Goal: Task Accomplishment & Management: Manage account settings

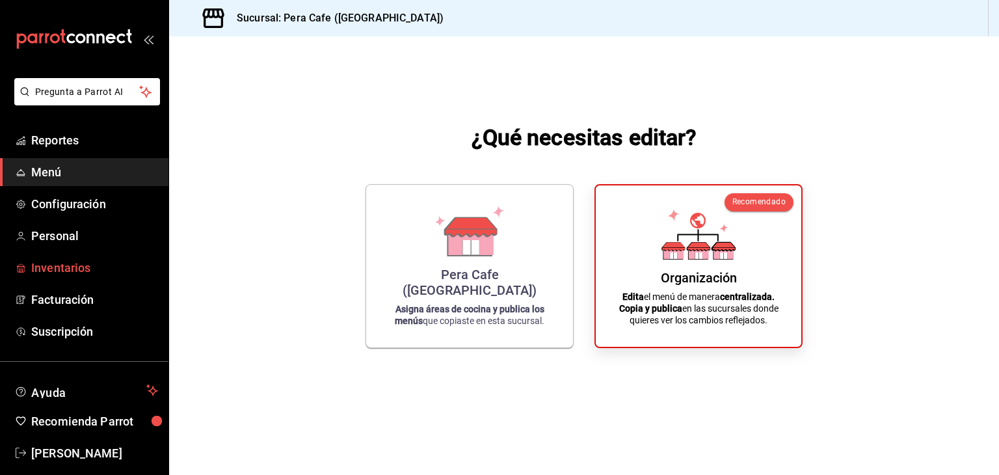
click at [57, 268] on span "Inventarios" at bounding box center [94, 268] width 127 height 18
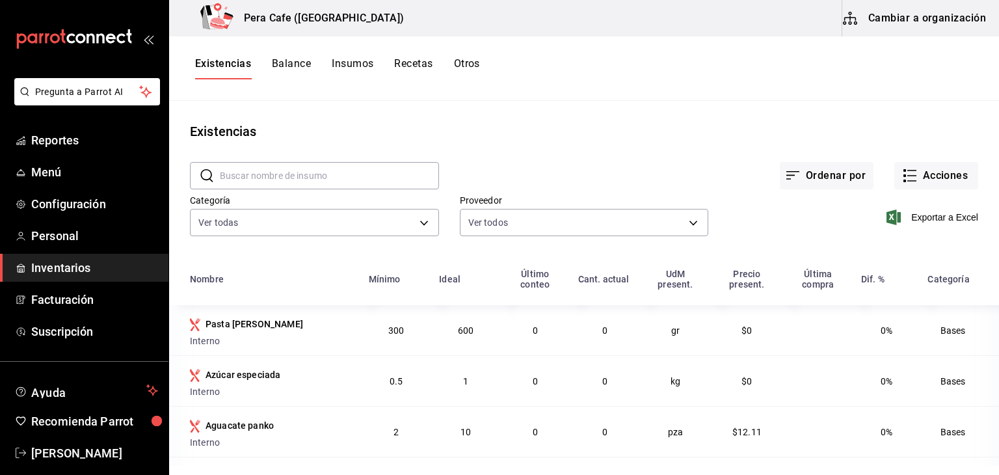
click at [409, 66] on button "Recetas" at bounding box center [413, 68] width 38 height 22
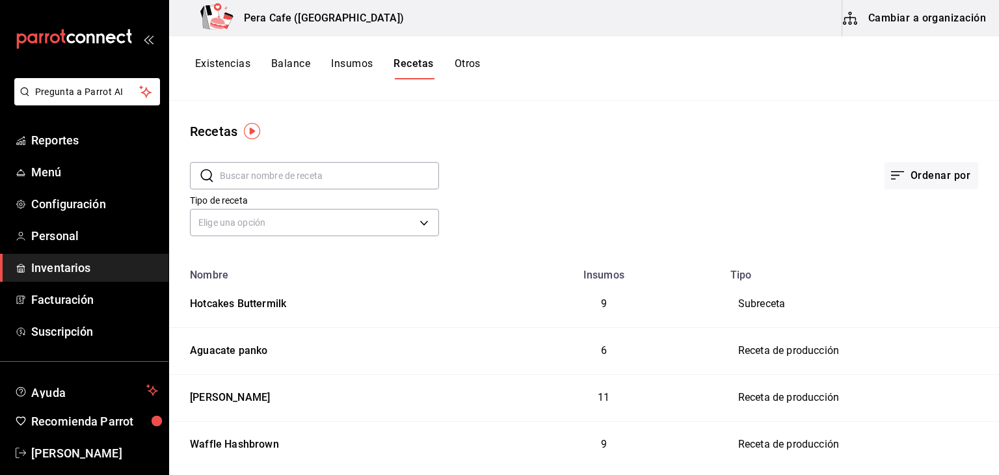
click at [349, 70] on button "Insumos" at bounding box center [352, 68] width 42 height 22
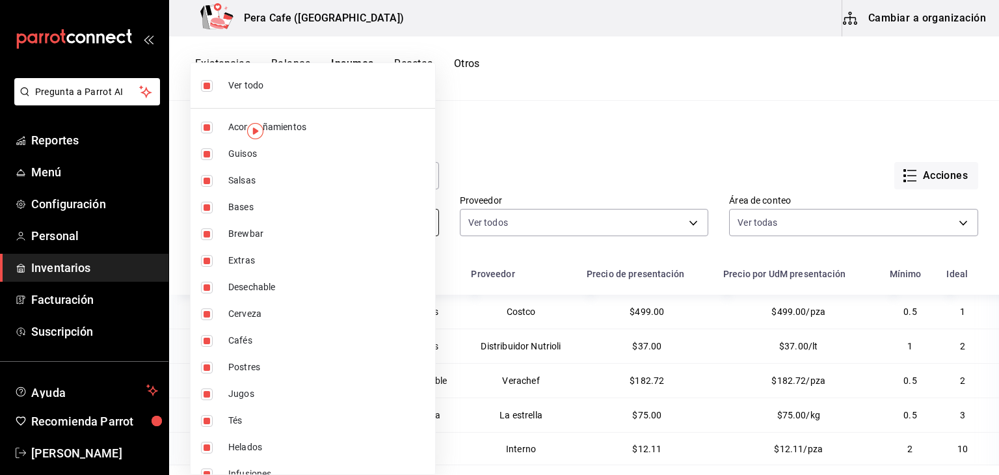
click at [421, 219] on body "Pregunta a Parrot AI Reportes Menú Configuración Personal Inventarios Facturaci…" at bounding box center [499, 233] width 999 height 466
click at [478, 154] on div at bounding box center [499, 237] width 999 height 475
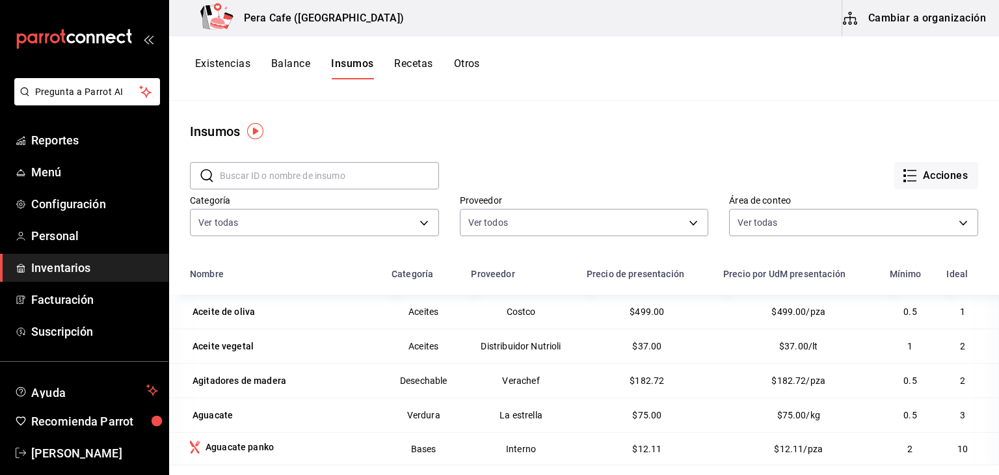
click at [422, 66] on button "Recetas" at bounding box center [413, 68] width 38 height 22
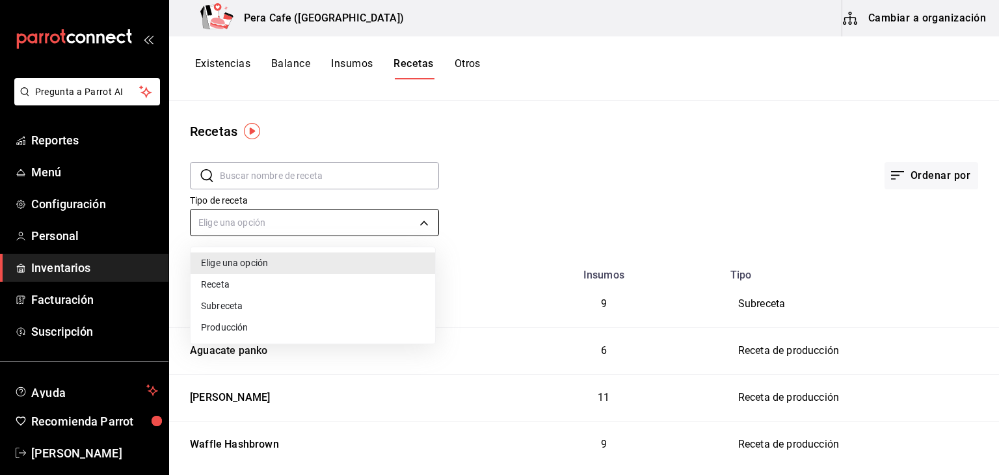
click at [425, 223] on body "Pregunta a Parrot AI Reportes Menú Configuración Personal Inventarios Facturaci…" at bounding box center [499, 233] width 999 height 466
click at [370, 282] on li "Receta" at bounding box center [313, 284] width 245 height 21
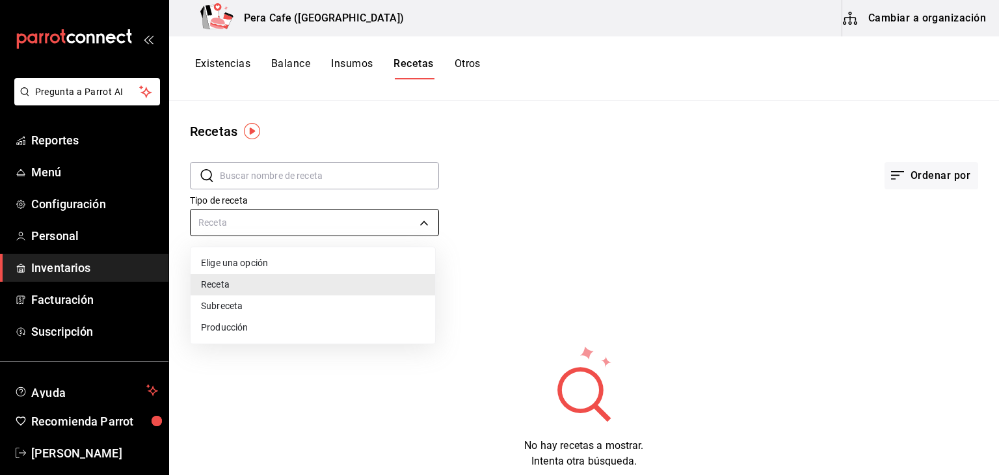
click at [370, 224] on body "Pregunta a Parrot AI Reportes Menú Configuración Personal Inventarios Facturaci…" at bounding box center [499, 233] width 999 height 466
click at [370, 224] on div at bounding box center [499, 237] width 999 height 475
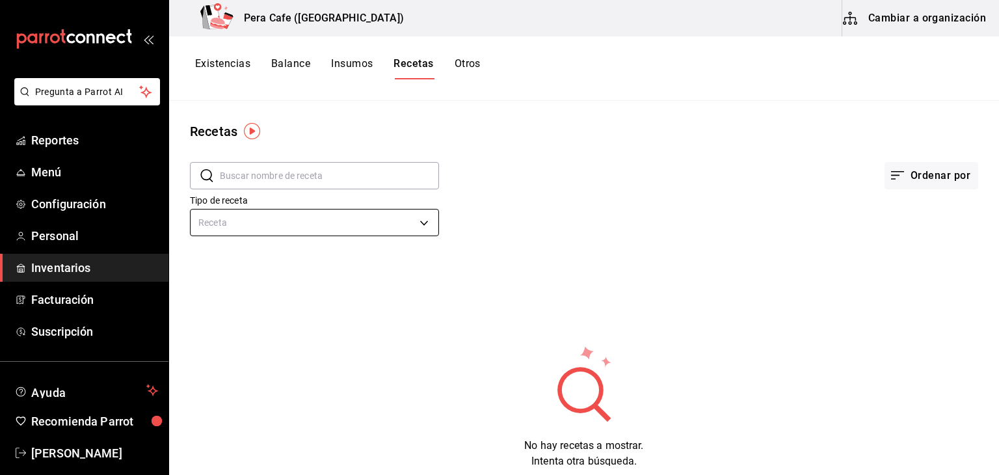
click at [383, 227] on body "Pregunta a Parrot AI Reportes Menú Configuración Personal Inventarios Facturaci…" at bounding box center [499, 233] width 999 height 466
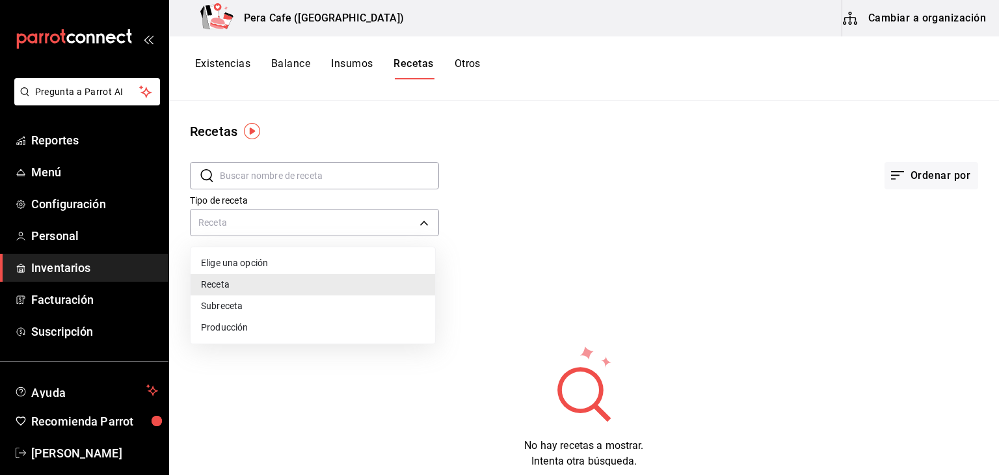
click at [281, 305] on li "Subreceta" at bounding box center [313, 305] width 245 height 21
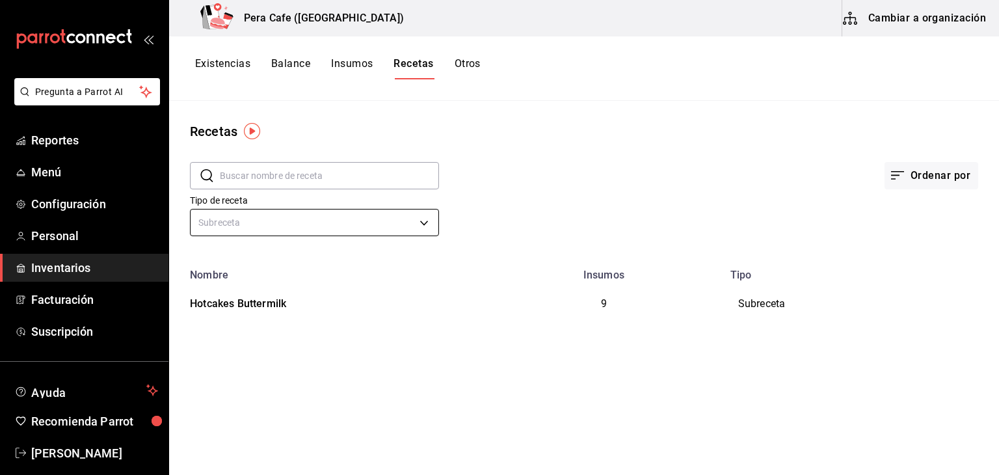
click at [417, 224] on body "Pregunta a Parrot AI Reportes Menú Configuración Personal Inventarios Facturaci…" at bounding box center [499, 233] width 999 height 466
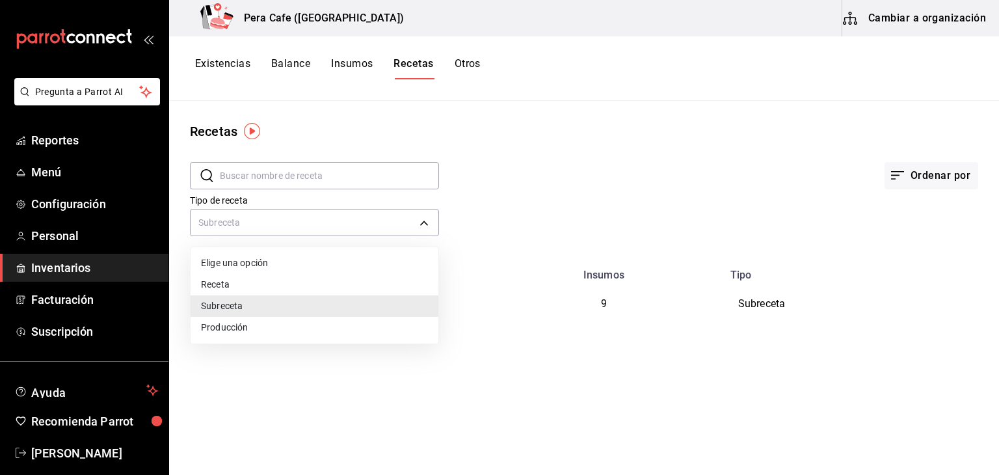
click at [312, 325] on li "Producción" at bounding box center [315, 327] width 248 height 21
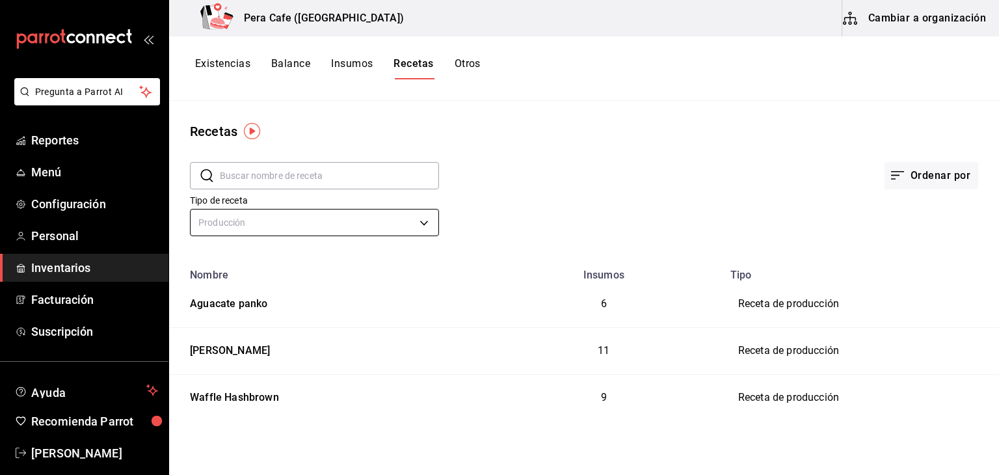
click at [347, 222] on body "Pregunta a Parrot AI Reportes Menú Configuración Personal Inventarios Facturaci…" at bounding box center [499, 233] width 999 height 466
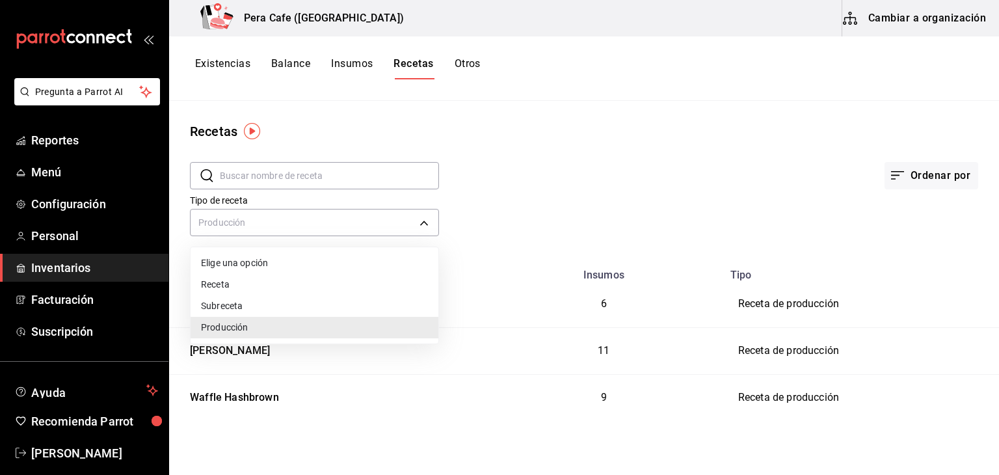
click at [316, 300] on li "Subreceta" at bounding box center [315, 305] width 248 height 21
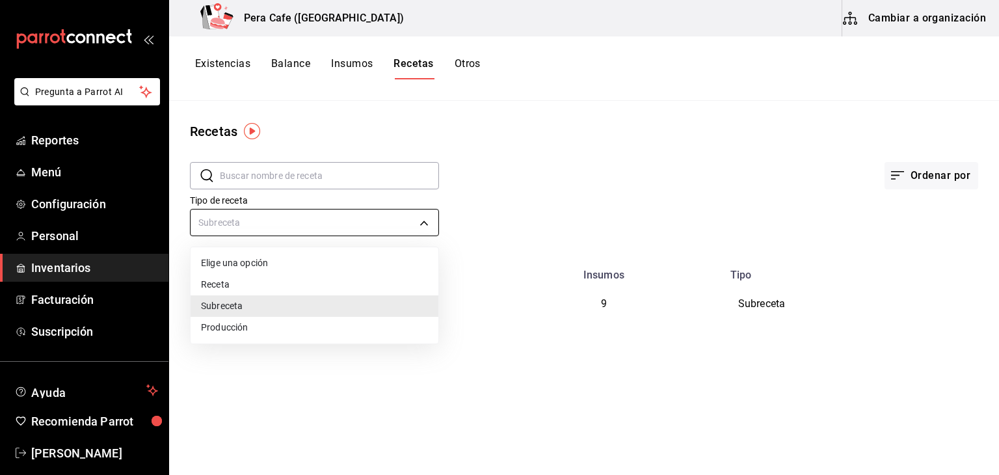
click at [422, 226] on body "Pregunta a Parrot AI Reportes Menú Configuración Personal Inventarios Facturaci…" at bounding box center [499, 233] width 999 height 466
click at [386, 324] on li "Producción" at bounding box center [315, 327] width 248 height 21
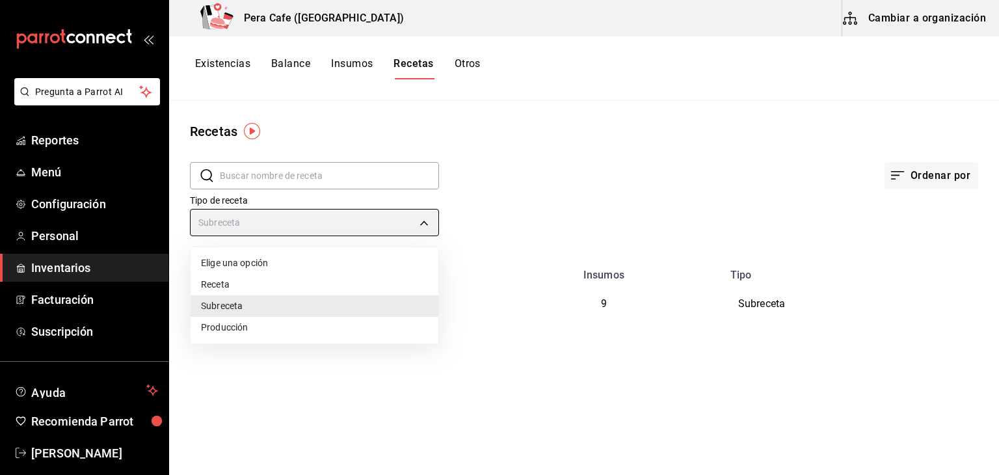
type input "PREPARATION"
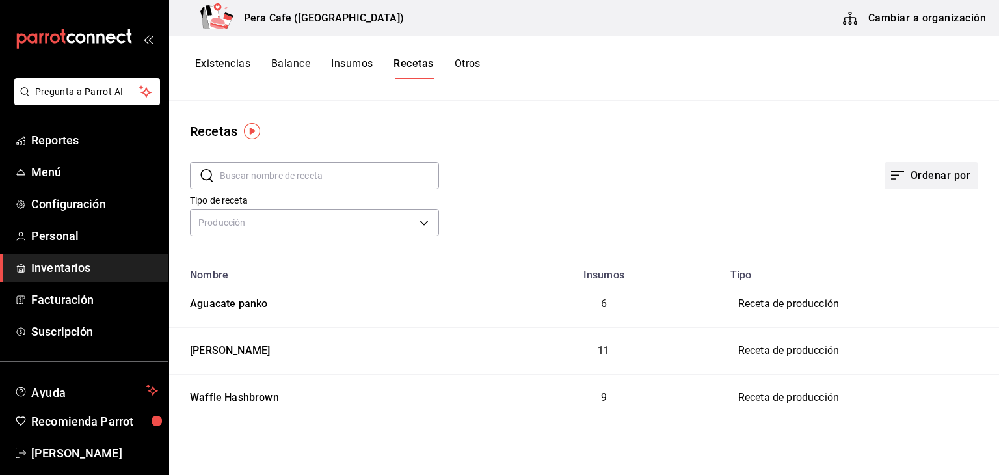
click at [895, 180] on icon "button" at bounding box center [898, 176] width 16 height 16
click at [749, 143] on div at bounding box center [499, 237] width 999 height 475
click at [866, 29] on button "Cambiar a organización" at bounding box center [915, 18] width 146 height 36
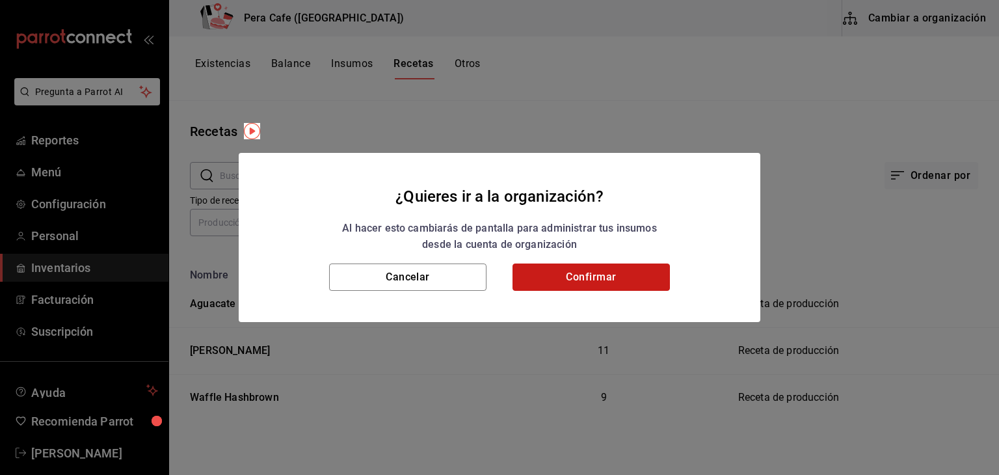
click at [623, 285] on button "Confirmar" at bounding box center [591, 276] width 157 height 27
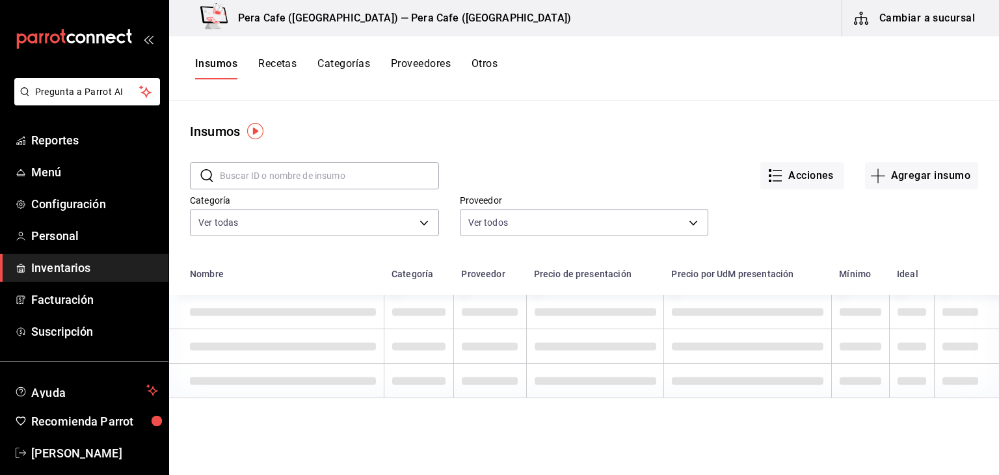
click at [295, 66] on button "Recetas" at bounding box center [277, 68] width 38 height 22
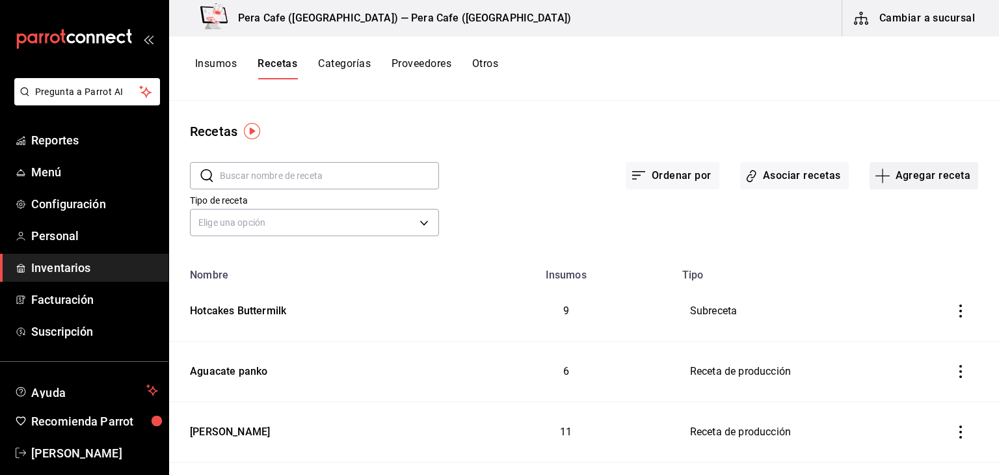
click at [882, 177] on icon "button" at bounding box center [883, 176] width 16 height 16
click at [891, 276] on span "Receta de producción" at bounding box center [915, 281] width 109 height 14
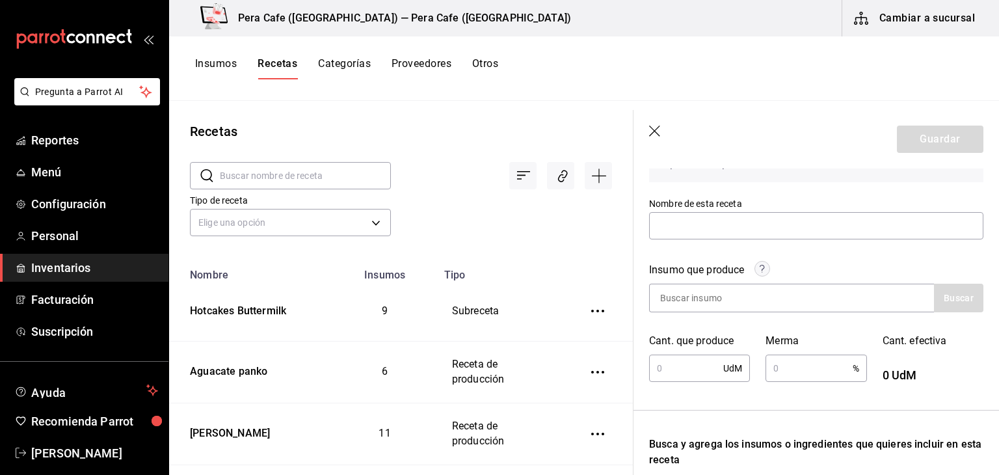
scroll to position [108, 0]
click at [697, 227] on input "text" at bounding box center [816, 226] width 334 height 27
click at [656, 137] on icon "button" at bounding box center [655, 132] width 13 height 13
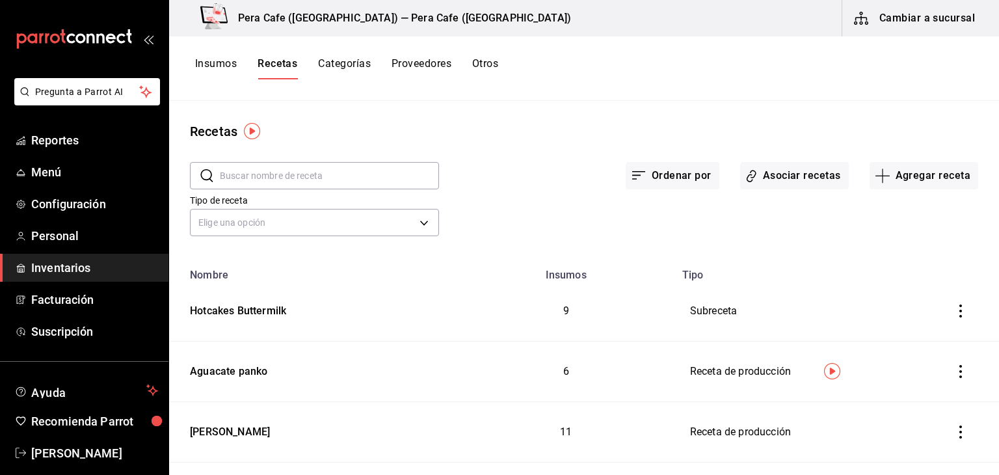
click at [725, 372] on td "Receta de producción" at bounding box center [801, 372] width 252 height 61
click at [833, 366] on img "button" at bounding box center [832, 371] width 16 height 16
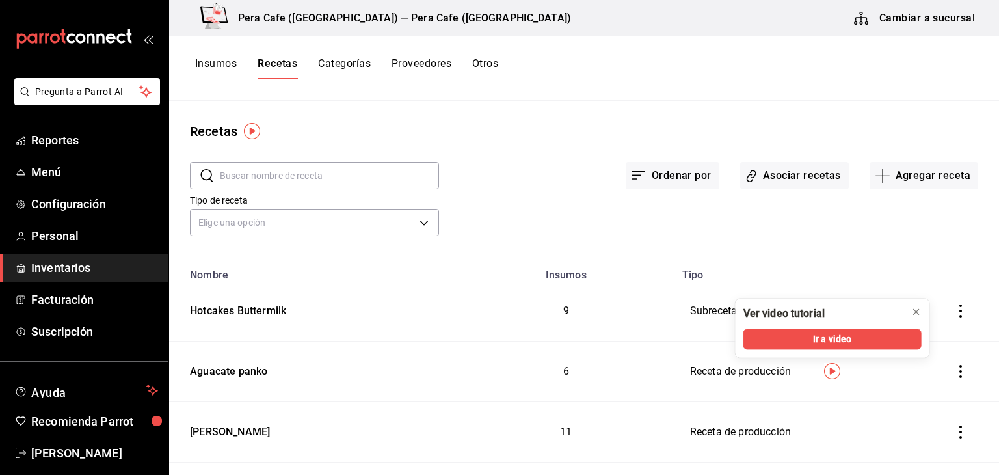
drag, startPoint x: 515, startPoint y: 373, endPoint x: 729, endPoint y: 373, distance: 213.4
click at [533, 373] on td "6" at bounding box center [566, 372] width 217 height 61
click at [532, 364] on td "6" at bounding box center [566, 372] width 217 height 61
click at [954, 370] on icon "inventoriesTable" at bounding box center [960, 371] width 13 height 13
click at [867, 433] on div at bounding box center [499, 237] width 999 height 475
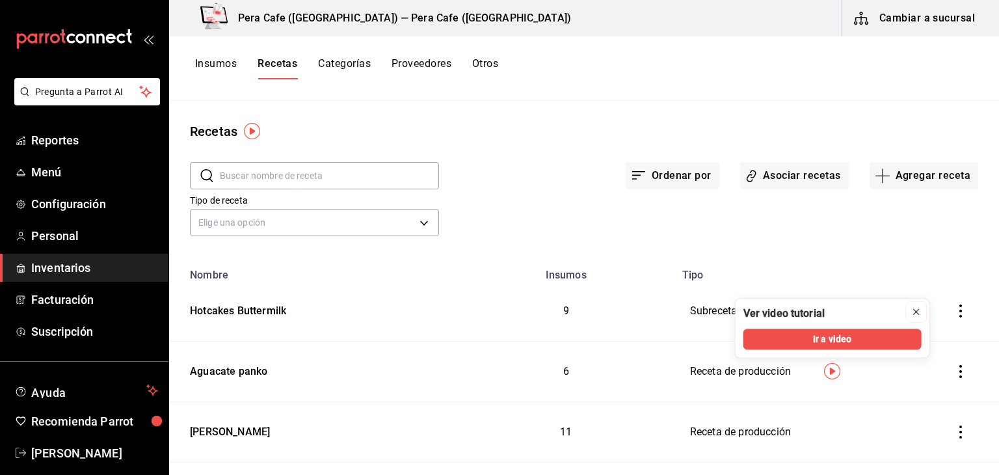
click at [915, 313] on icon "close" at bounding box center [916, 311] width 5 height 5
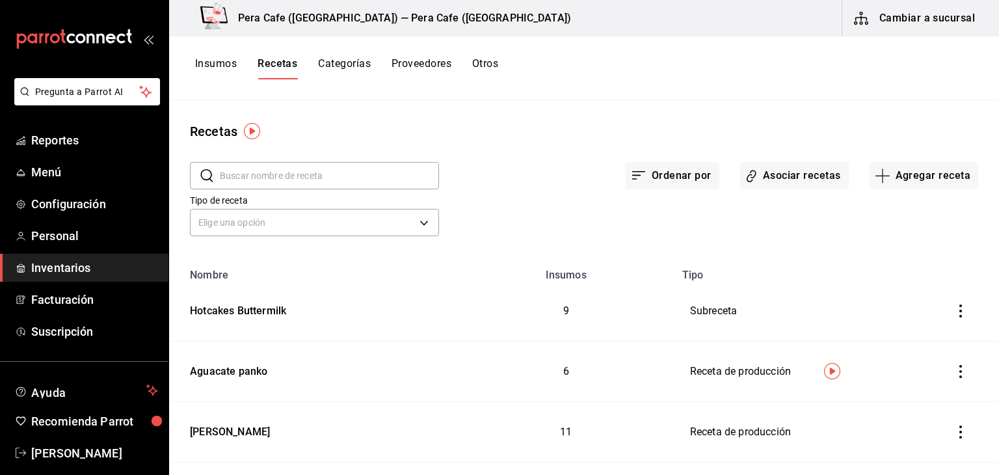
click at [954, 373] on icon "inventoriesTable" at bounding box center [960, 371] width 13 height 13
click at [217, 378] on div at bounding box center [499, 237] width 999 height 475
click at [716, 384] on td "Receta de producción" at bounding box center [801, 372] width 252 height 61
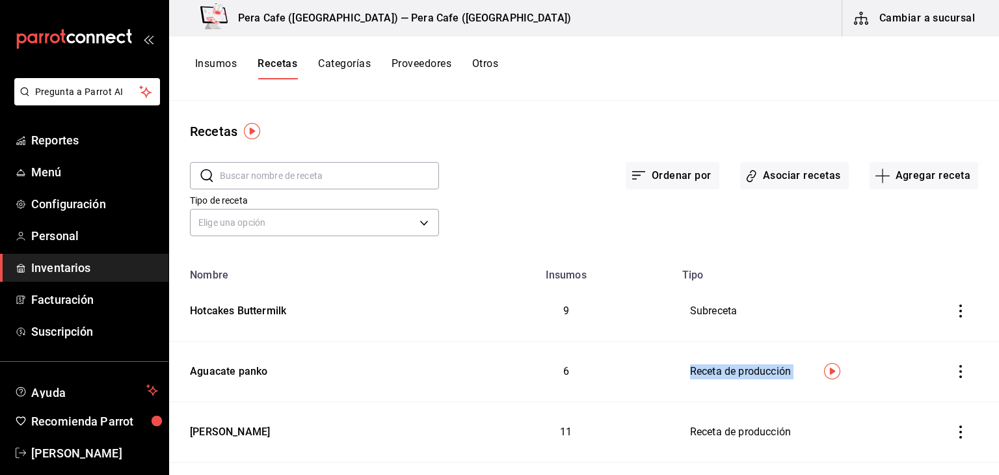
click at [716, 384] on td "Receta de producción" at bounding box center [801, 372] width 252 height 61
drag, startPoint x: 716, startPoint y: 384, endPoint x: 262, endPoint y: 304, distance: 461.1
click at [201, 422] on div "[PERSON_NAME]" at bounding box center [227, 430] width 85 height 20
click at [261, 303] on div "Hotcakes Buttermilk" at bounding box center [235, 309] width 101 height 20
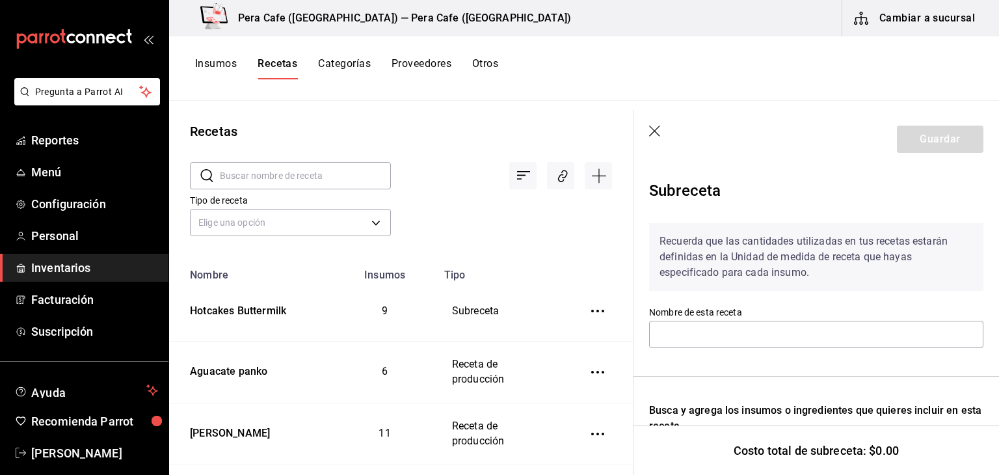
type input "Hotcakes Buttermilk"
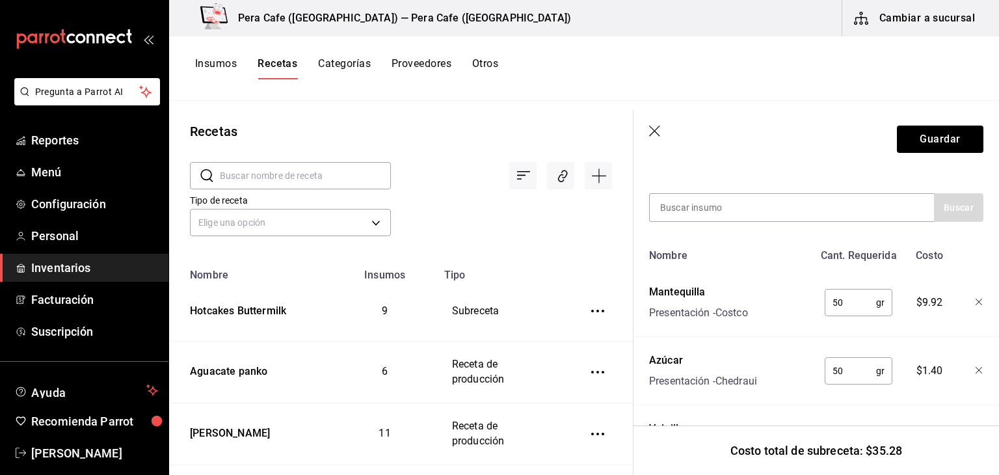
scroll to position [270, 0]
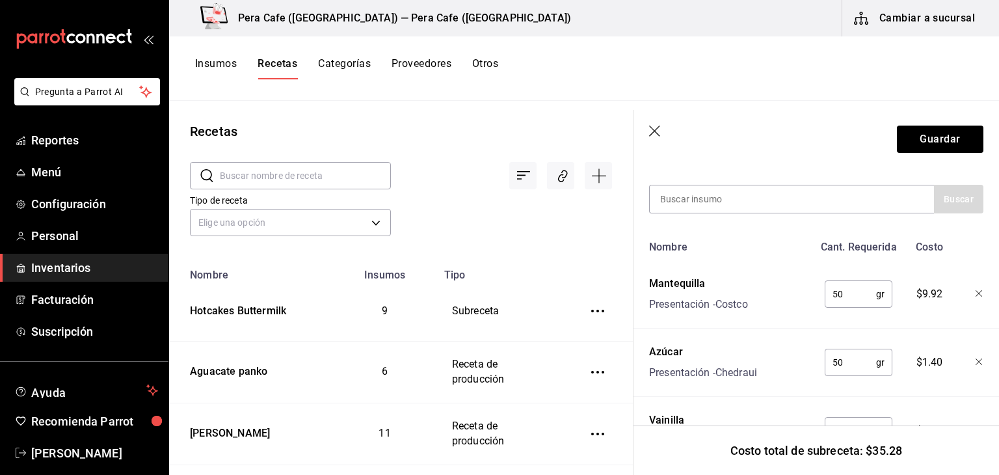
click at [658, 124] on header "Guardar" at bounding box center [817, 139] width 366 height 59
click at [652, 132] on icon "button" at bounding box center [655, 132] width 13 height 13
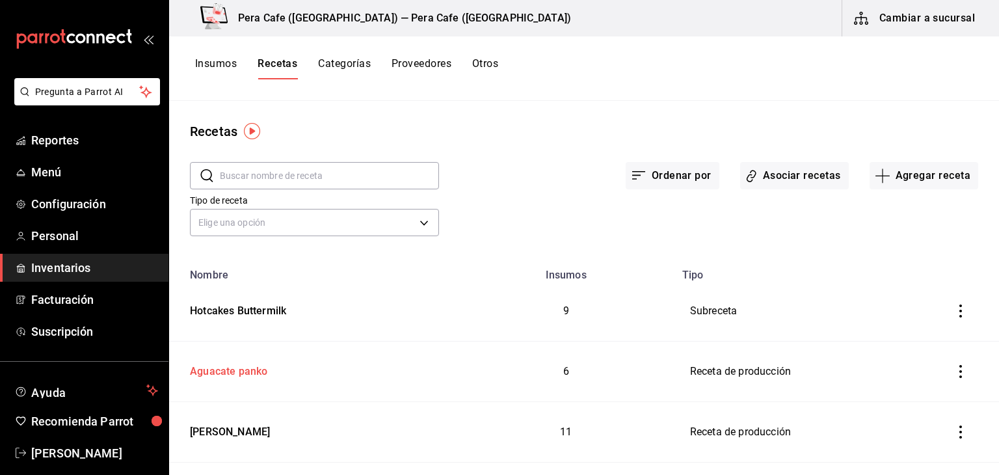
click at [230, 368] on div "Aguacate panko" at bounding box center [226, 369] width 83 height 20
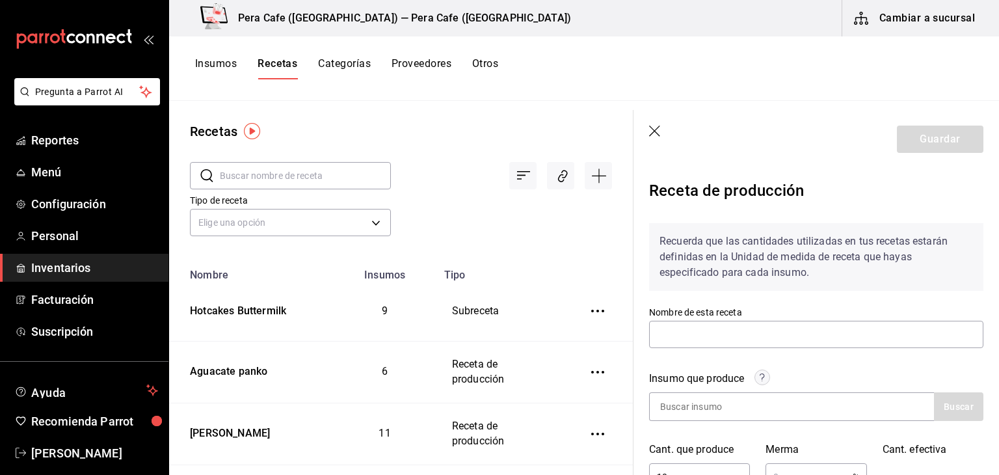
type input "Aguacate panko"
type input "10"
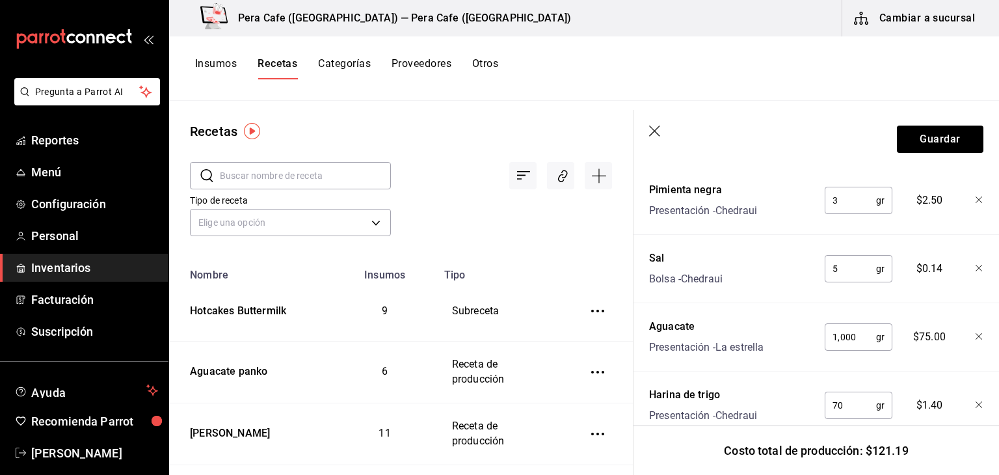
scroll to position [716, 0]
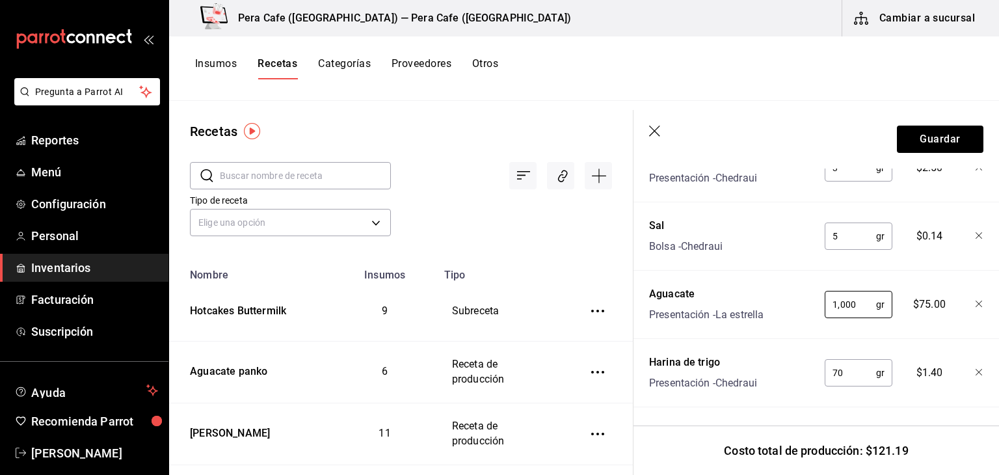
drag, startPoint x: 855, startPoint y: 294, endPoint x: 773, endPoint y: 285, distance: 83.1
click at [773, 285] on div "Aguacate Presentación - La [PERSON_NAME] 1,000 gr ​ $75.00" at bounding box center [814, 302] width 340 height 42
type input "2"
type input "1,000"
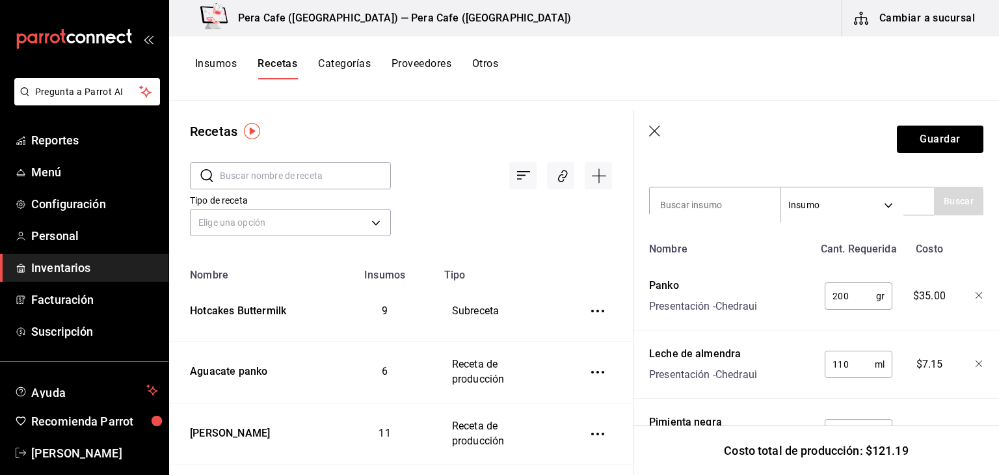
scroll to position [446, 0]
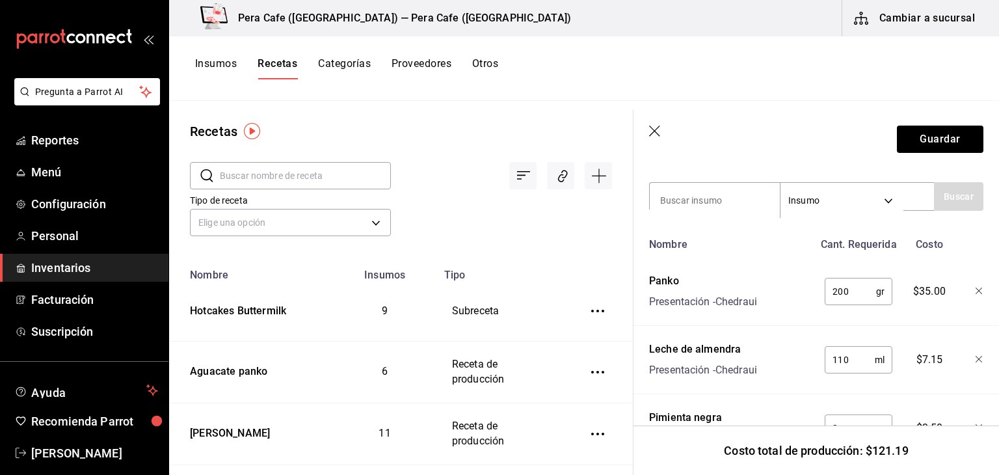
click at [656, 135] on icon "button" at bounding box center [655, 132] width 13 height 13
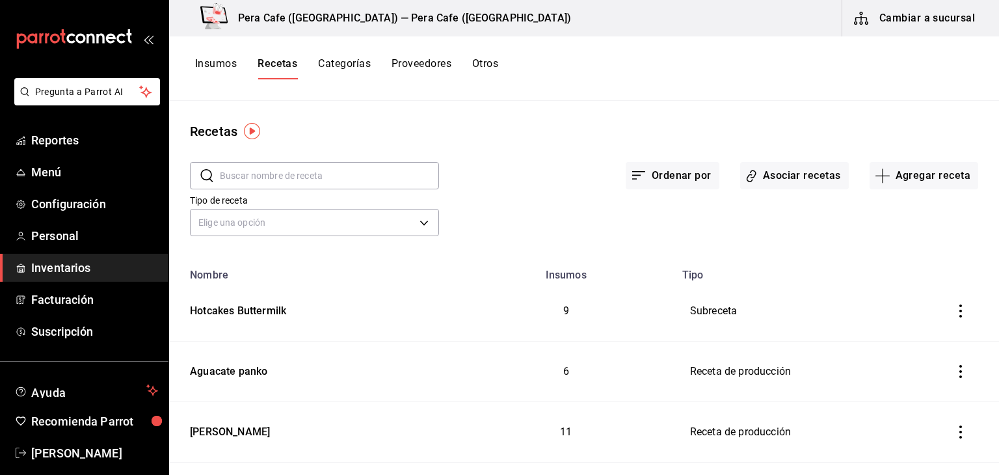
click at [954, 313] on icon "inventoriesTable" at bounding box center [960, 310] width 13 height 13
click at [712, 310] on div at bounding box center [499, 237] width 999 height 475
click at [712, 310] on td "Subreceta" at bounding box center [801, 311] width 252 height 61
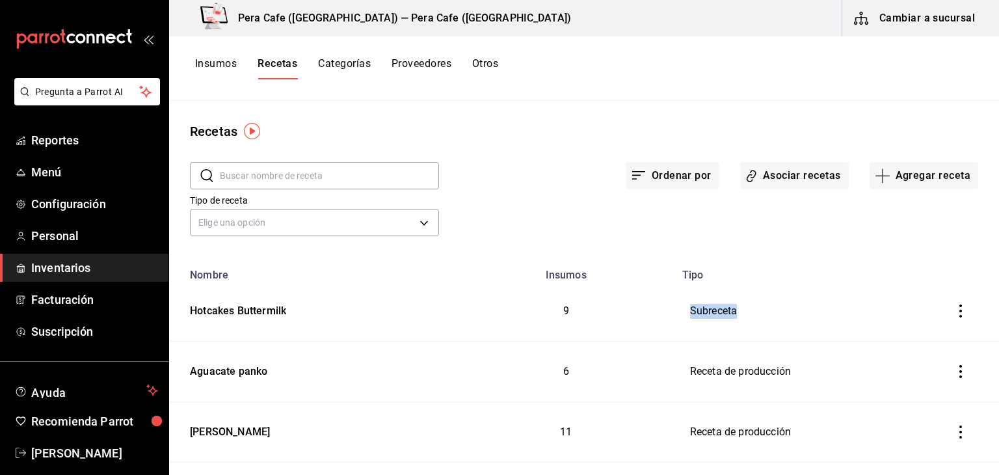
click at [710, 310] on td "Subreceta" at bounding box center [801, 311] width 252 height 61
click at [712, 297] on td "Subreceta" at bounding box center [801, 311] width 252 height 61
click at [258, 308] on div "Hotcakes Buttermilk" at bounding box center [235, 309] width 101 height 20
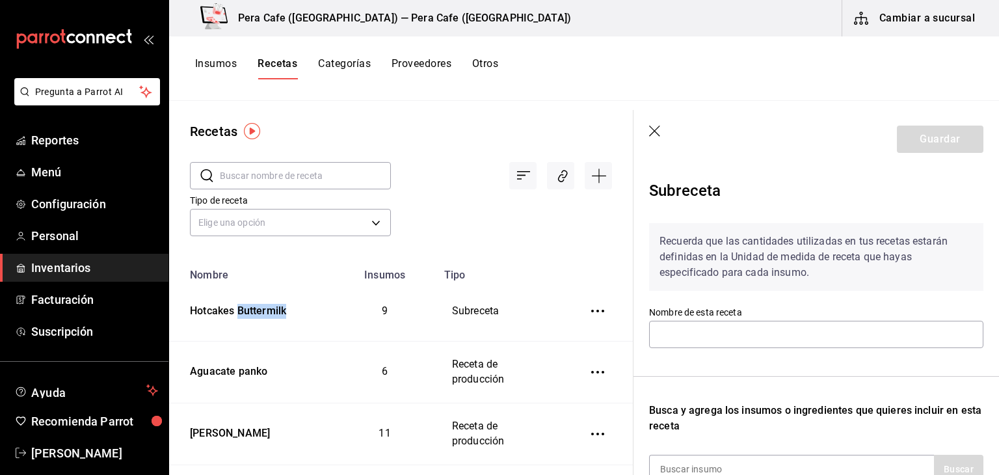
type input "Hotcakes Buttermilk"
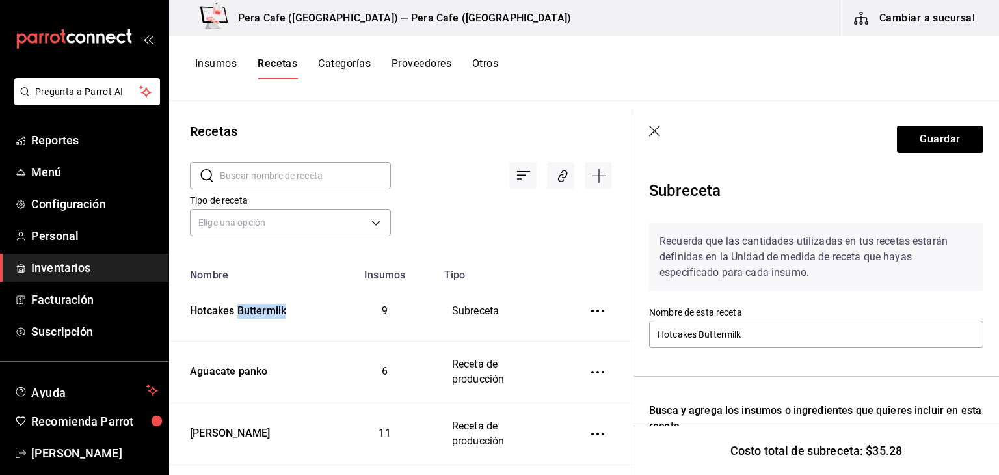
click at [658, 128] on icon "button" at bounding box center [654, 131] width 11 height 11
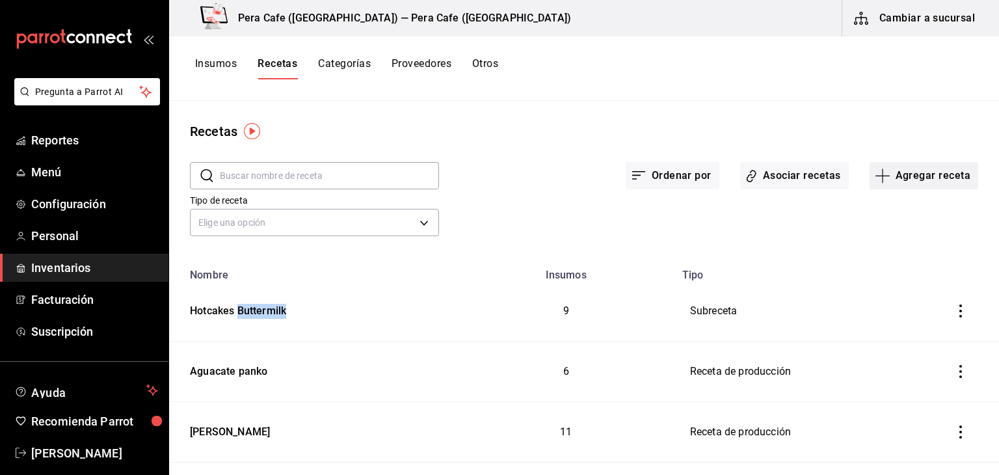
click at [896, 176] on button "Agregar receta" at bounding box center [924, 175] width 109 height 27
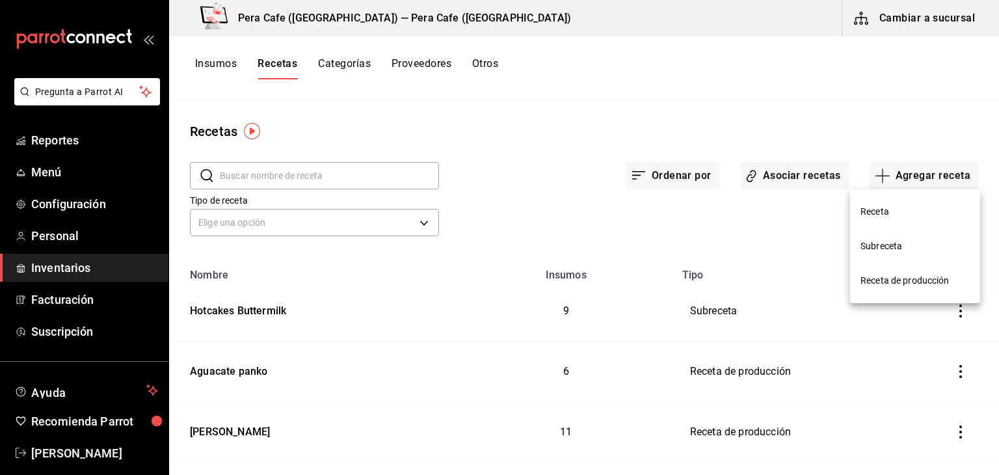
click at [215, 310] on div at bounding box center [499, 237] width 999 height 475
click at [215, 310] on div "Hotcakes Buttermilk" at bounding box center [235, 309] width 101 height 20
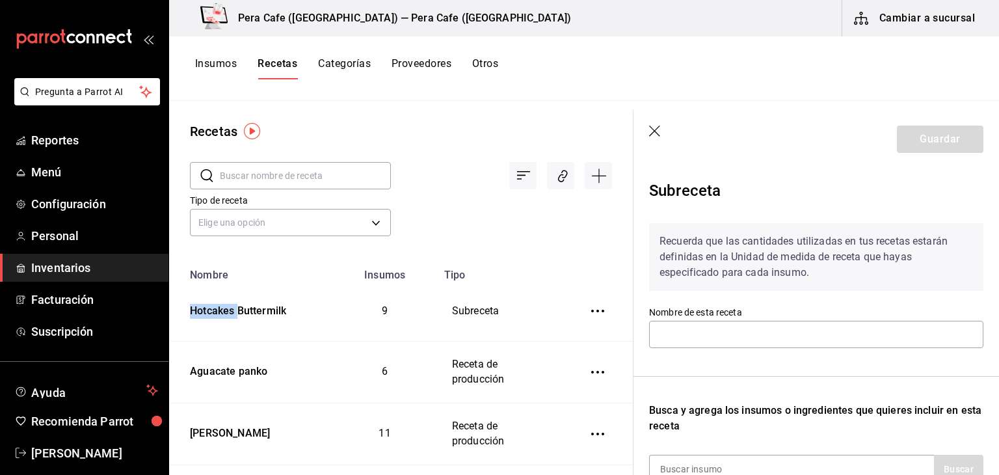
type input "Hotcakes Buttermilk"
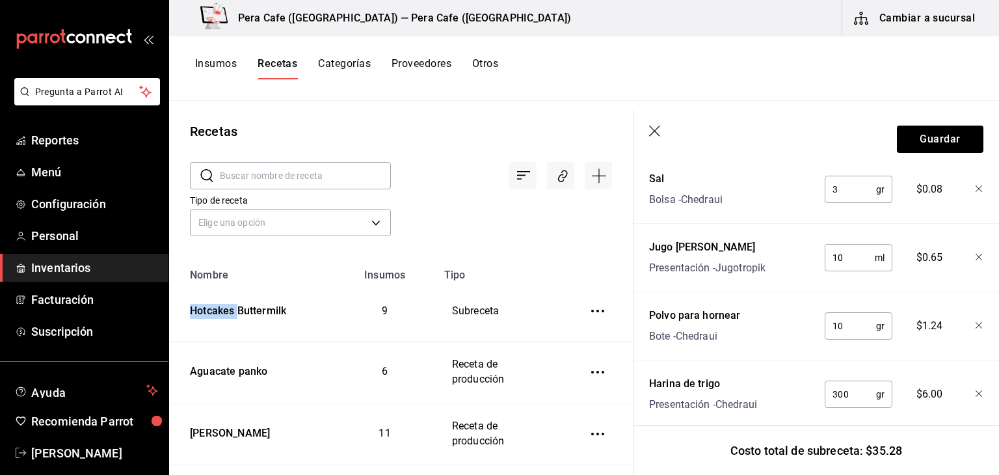
scroll to position [747, 0]
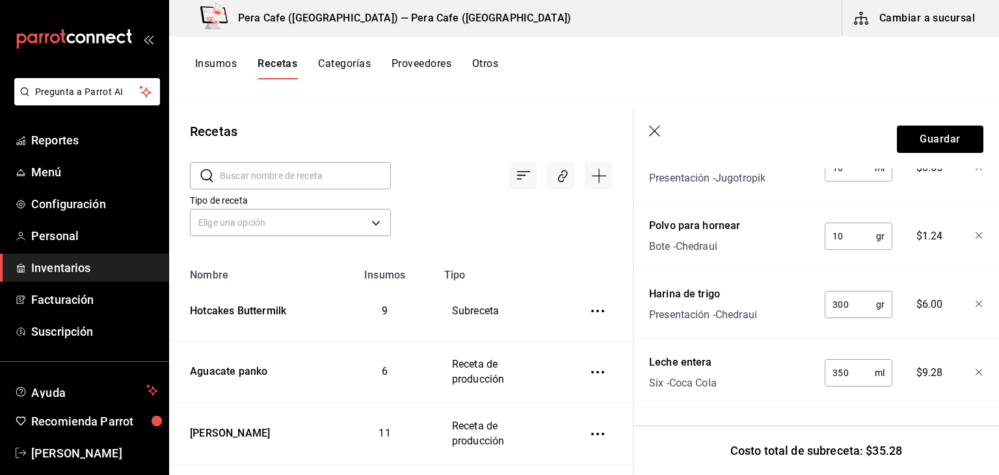
click at [387, 351] on td "6" at bounding box center [385, 373] width 103 height 62
click at [648, 133] on header "Guardar" at bounding box center [817, 139] width 366 height 59
click at [652, 131] on icon "button" at bounding box center [655, 132] width 13 height 13
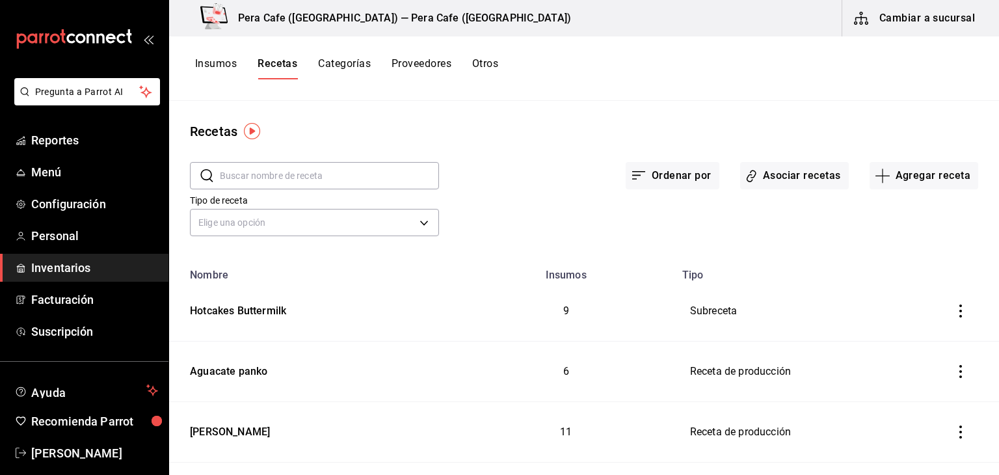
click at [303, 173] on input "text" at bounding box center [329, 176] width 219 height 26
click at [912, 171] on button "Agregar receta" at bounding box center [924, 175] width 109 height 27
click at [887, 218] on span "Receta" at bounding box center [915, 212] width 109 height 14
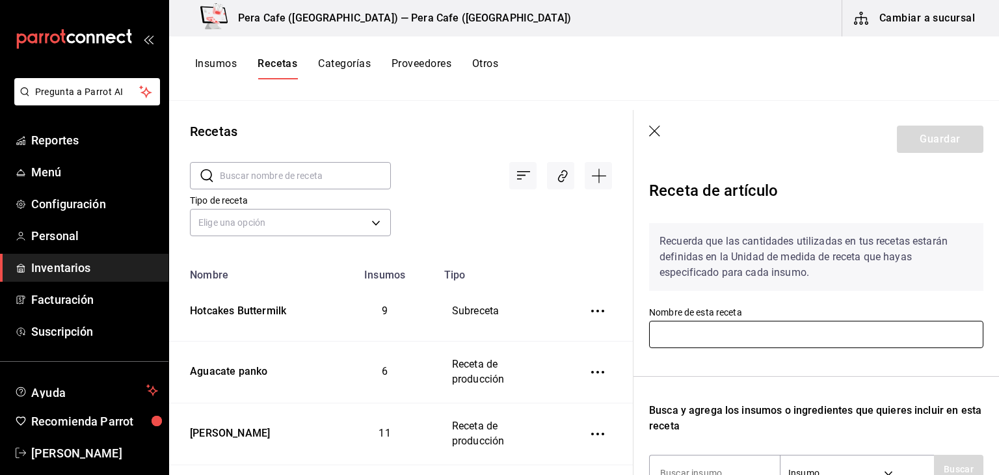
click at [705, 337] on input "text" at bounding box center [816, 334] width 334 height 27
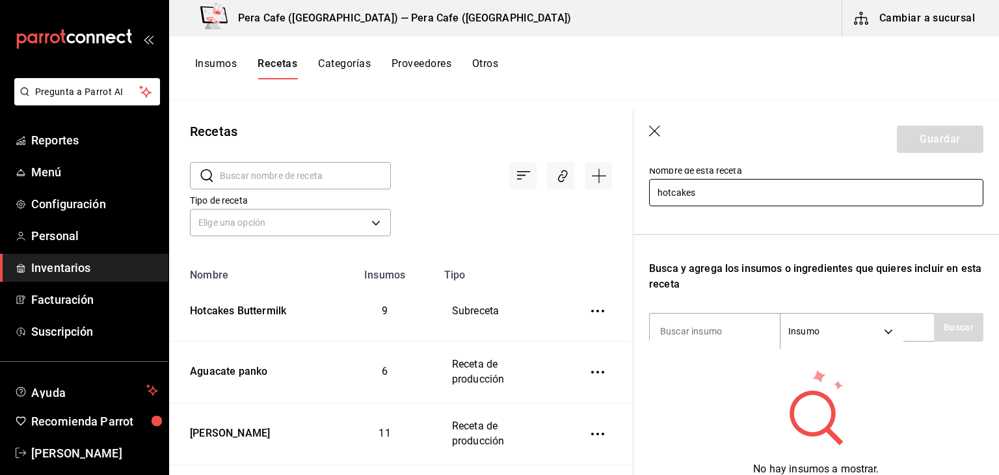
scroll to position [142, 0]
type input "hotcakes"
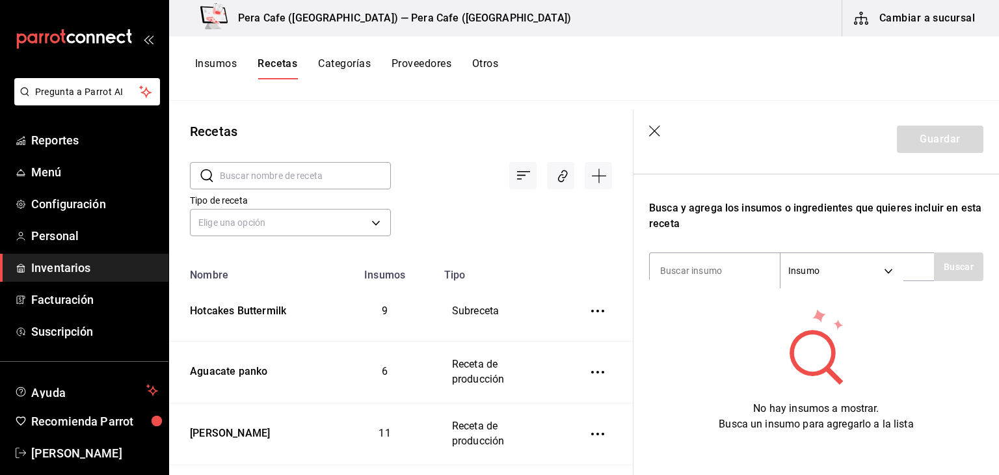
scroll to position [201, 0]
click at [731, 276] on input at bounding box center [715, 271] width 130 height 27
type input "hot"
click at [882, 274] on body "Pregunta a Parrot AI Reportes Menú Configuración Personal Inventarios Facturaci…" at bounding box center [499, 233] width 999 height 466
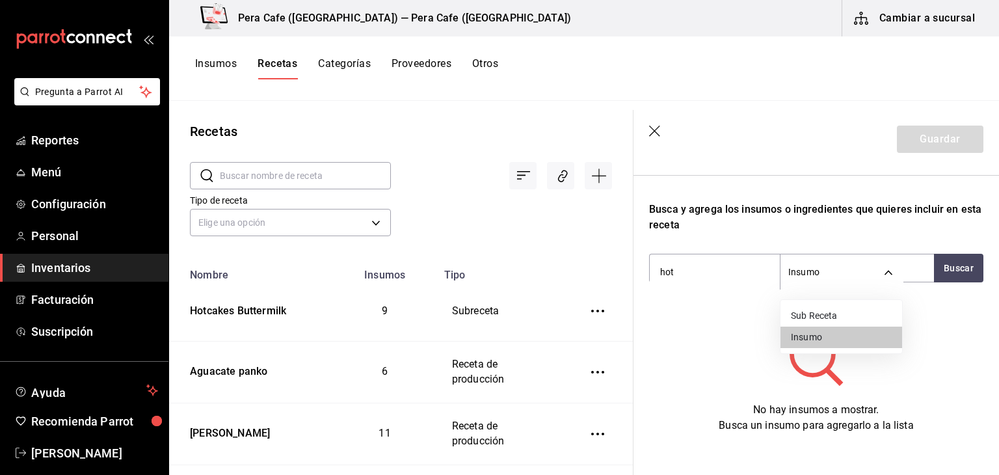
click at [808, 319] on li "Sub Receta" at bounding box center [842, 315] width 122 height 21
type input "SUBRECIPE"
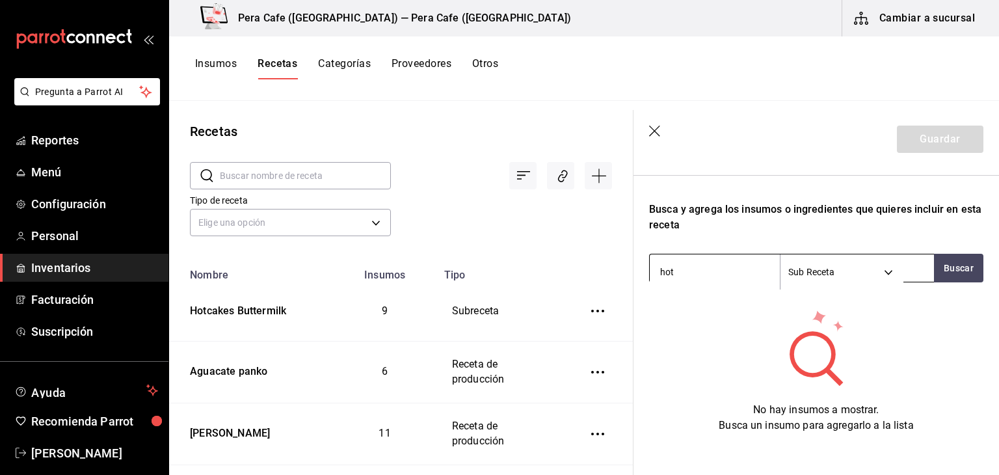
click at [697, 269] on input "hot" at bounding box center [715, 271] width 130 height 27
type input "hotcakes"
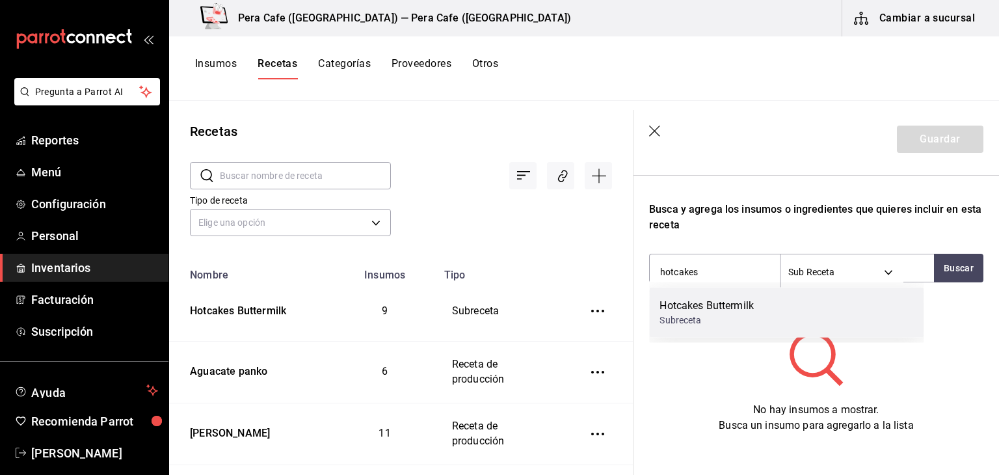
click at [707, 307] on div "Hotcakes Buttermilk" at bounding box center [707, 306] width 94 height 16
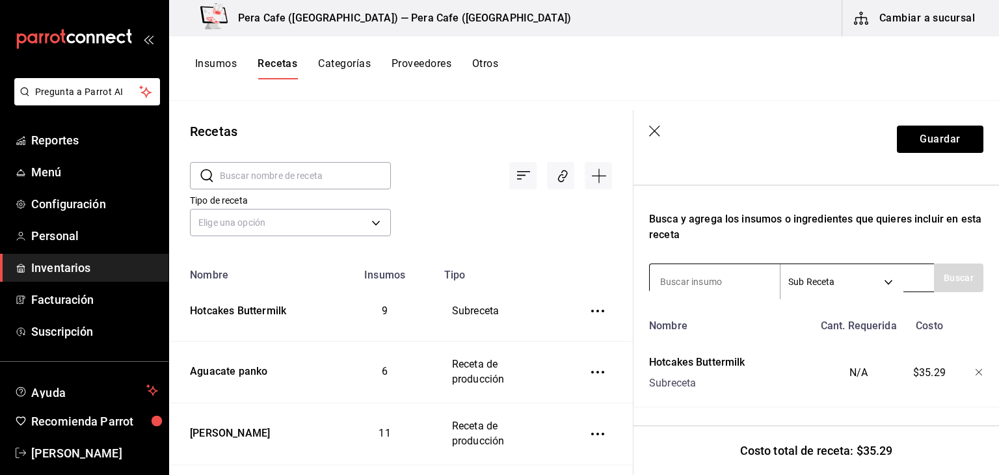
click at [677, 275] on input at bounding box center [715, 281] width 130 height 27
click at [888, 271] on body "Pregunta a Parrot AI Reportes Menú Configuración Personal Inventarios Facturaci…" at bounding box center [499, 233] width 999 height 466
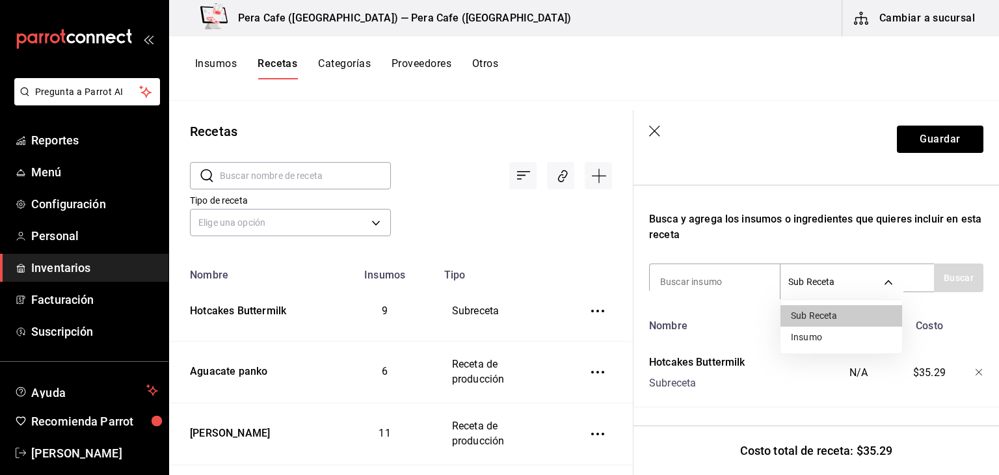
click at [755, 263] on div at bounding box center [499, 237] width 999 height 475
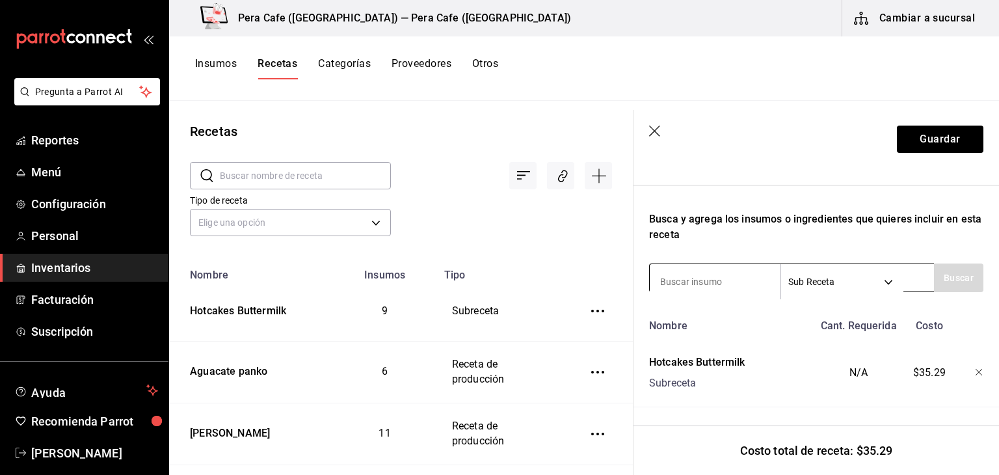
click at [887, 268] on body "Pregunta a Parrot AI Reportes Menú Configuración Personal Inventarios Facturaci…" at bounding box center [499, 233] width 999 height 466
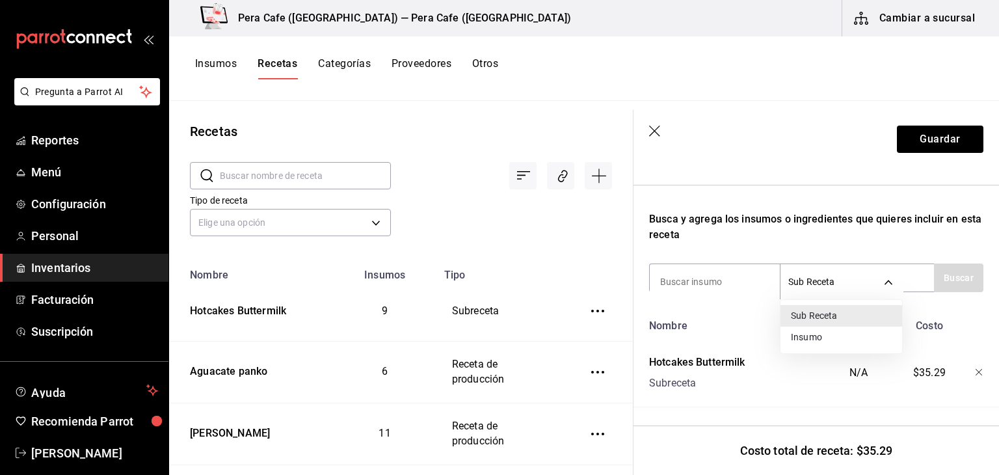
click at [731, 273] on div at bounding box center [499, 237] width 999 height 475
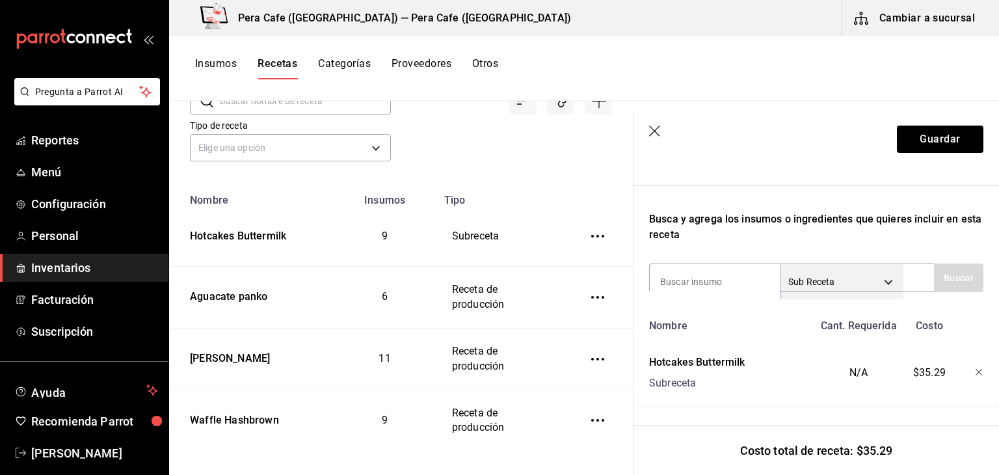
scroll to position [75, 0]
click at [740, 268] on input at bounding box center [715, 281] width 130 height 27
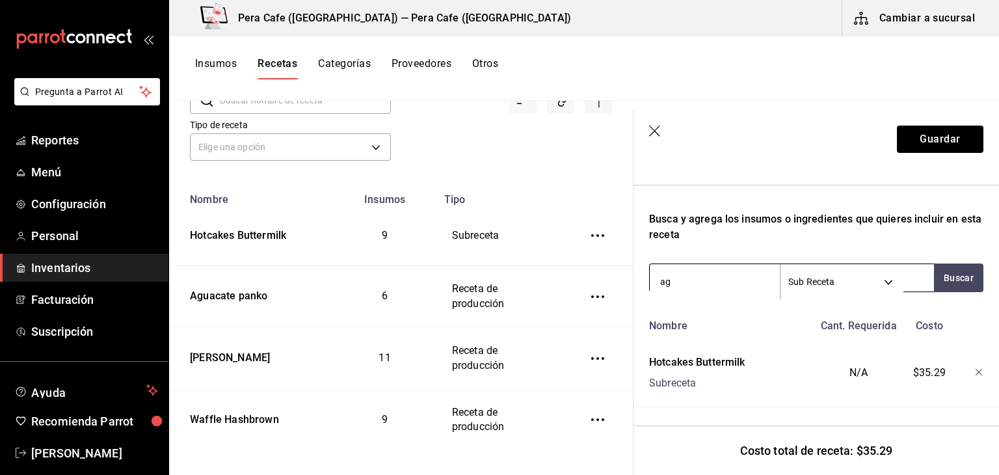
type input "a"
type input "aguacate"
click at [889, 267] on body "Pregunta a Parrot AI Reportes Menú Configuración Personal Inventarios Facturaci…" at bounding box center [499, 233] width 999 height 466
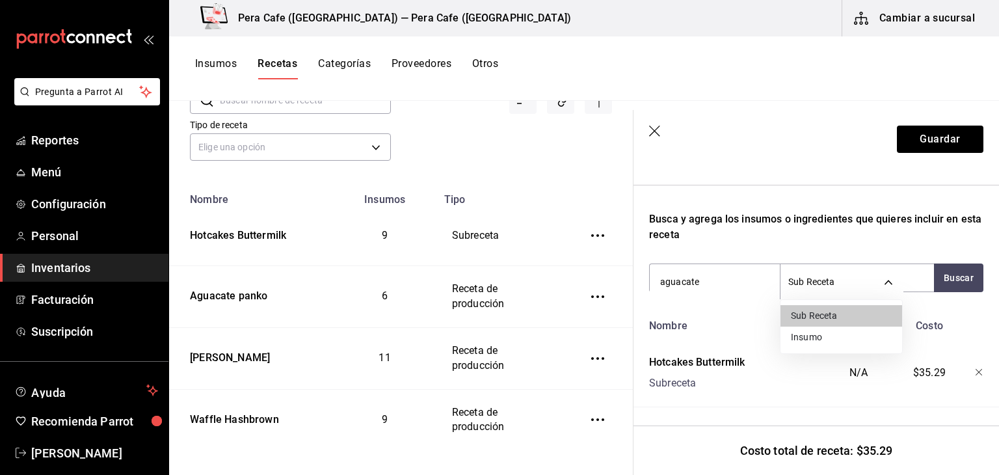
click at [829, 341] on li "Insumo" at bounding box center [842, 337] width 122 height 21
type input "SUPPLY"
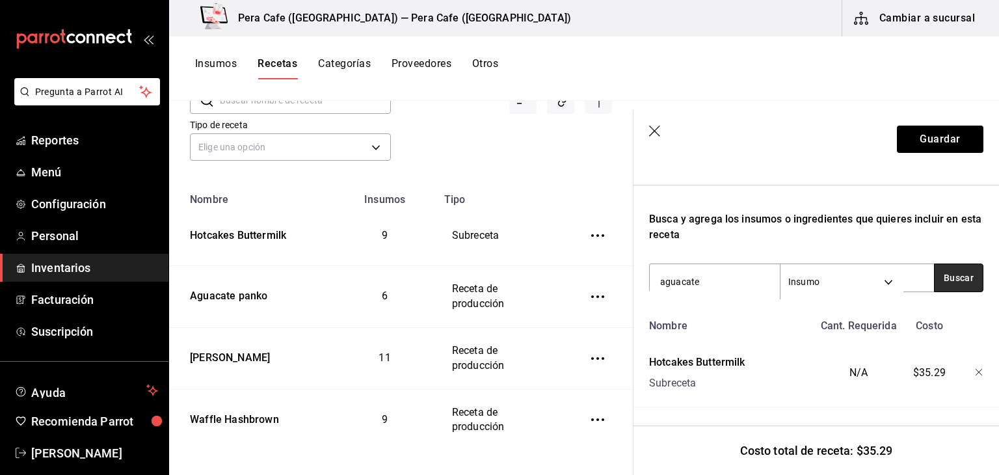
click at [947, 266] on button "Buscar" at bounding box center [958, 277] width 49 height 29
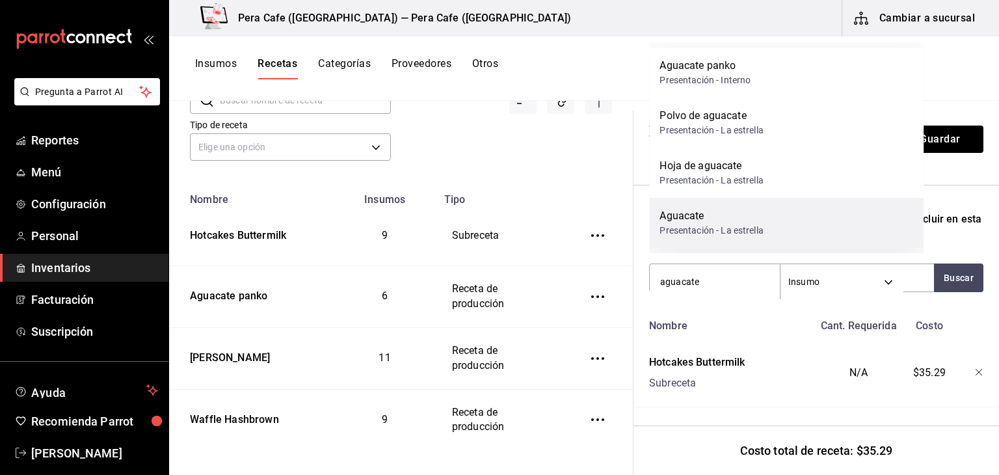
click at [704, 229] on div "Presentación - La estrella" at bounding box center [711, 231] width 103 height 14
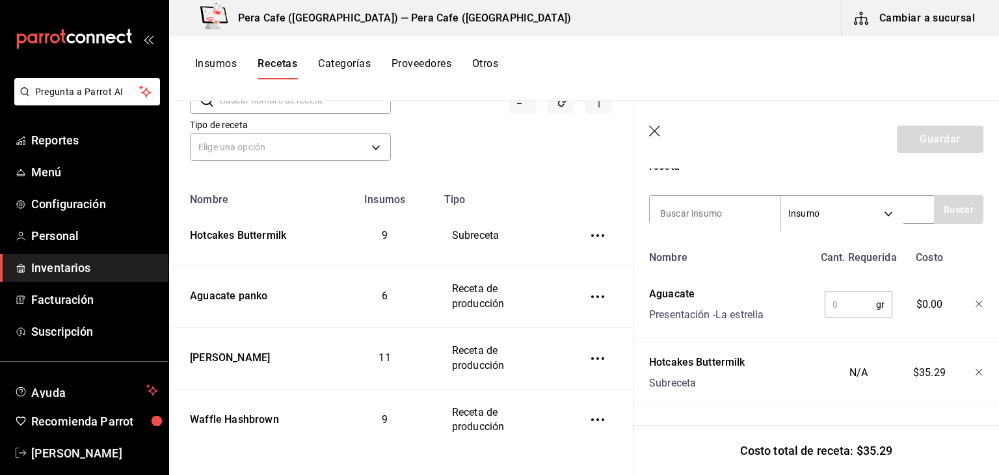
scroll to position [269, 0]
click at [840, 295] on input "text" at bounding box center [850, 304] width 51 height 26
type input "30"
click at [846, 370] on div "N/A" at bounding box center [856, 370] width 85 height 42
click at [850, 364] on div "N/A" at bounding box center [856, 370] width 85 height 42
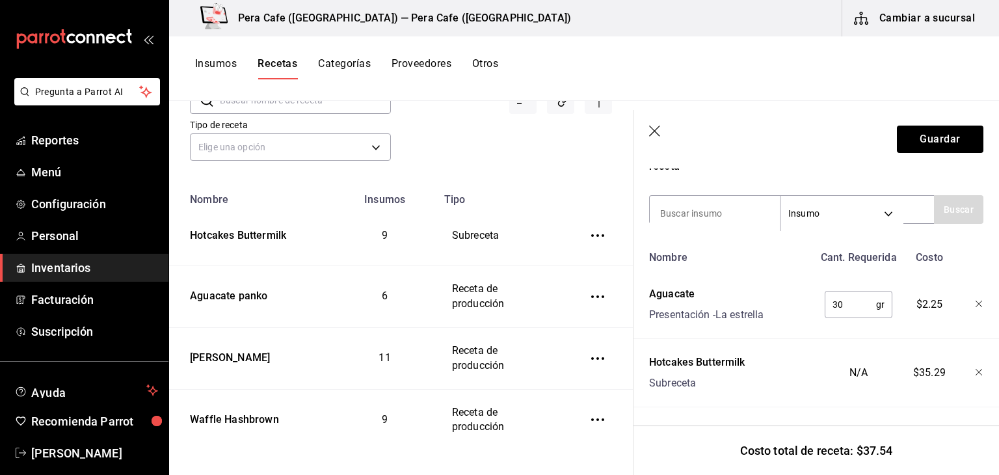
click at [850, 364] on div "N/A" at bounding box center [856, 370] width 85 height 42
click at [651, 134] on icon "button" at bounding box center [654, 131] width 11 height 11
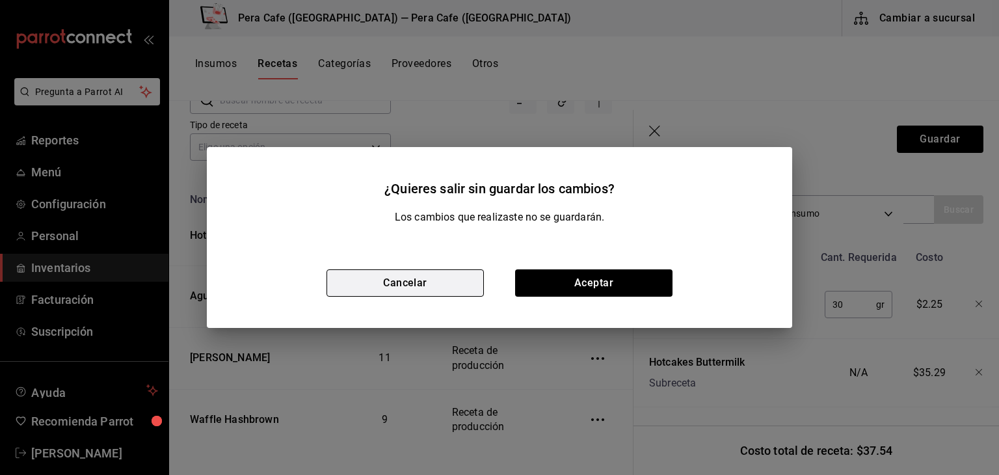
click at [435, 289] on button "Cancelar" at bounding box center [405, 282] width 157 height 27
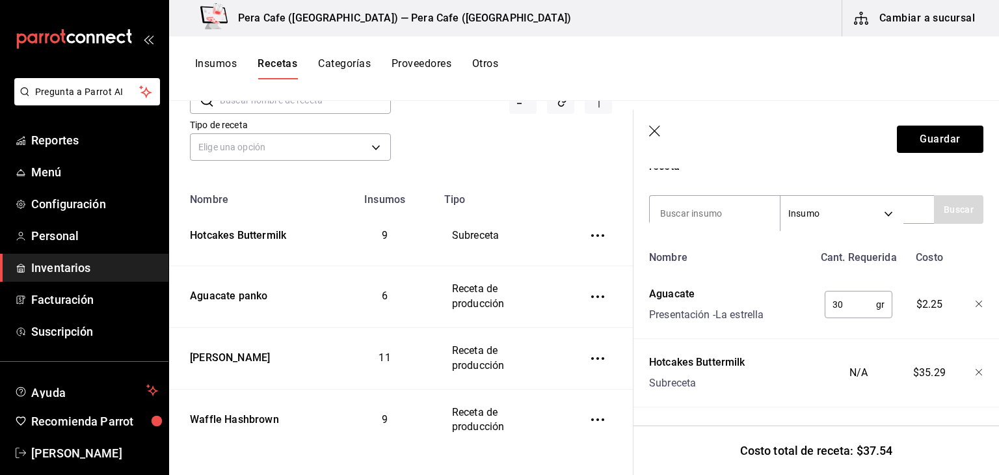
click at [658, 124] on header "Guardar" at bounding box center [817, 139] width 366 height 59
click at [655, 134] on icon "button" at bounding box center [655, 132] width 13 height 13
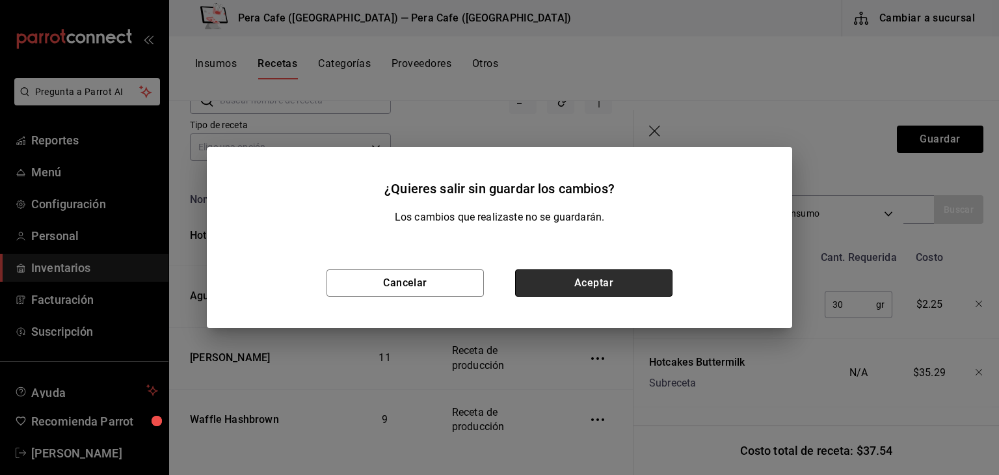
click at [572, 289] on button "Aceptar" at bounding box center [593, 282] width 157 height 27
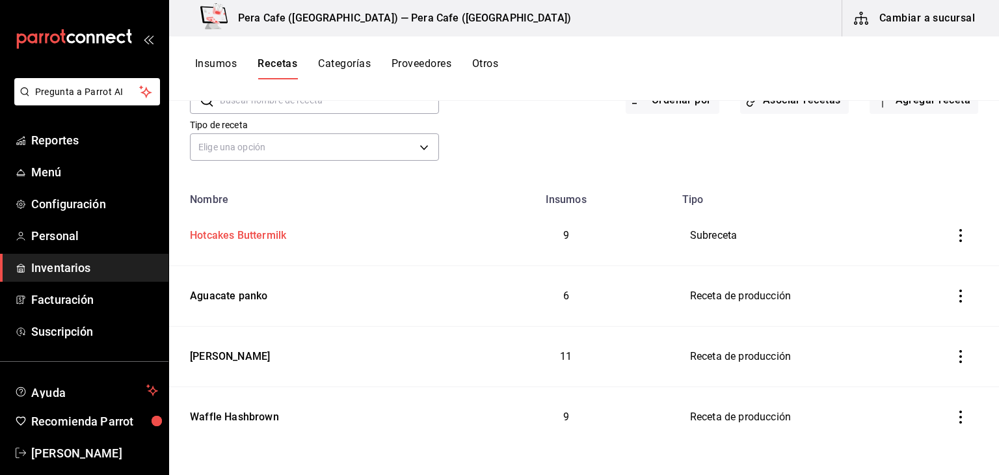
click at [227, 235] on div "Hotcakes Buttermilk" at bounding box center [235, 233] width 101 height 20
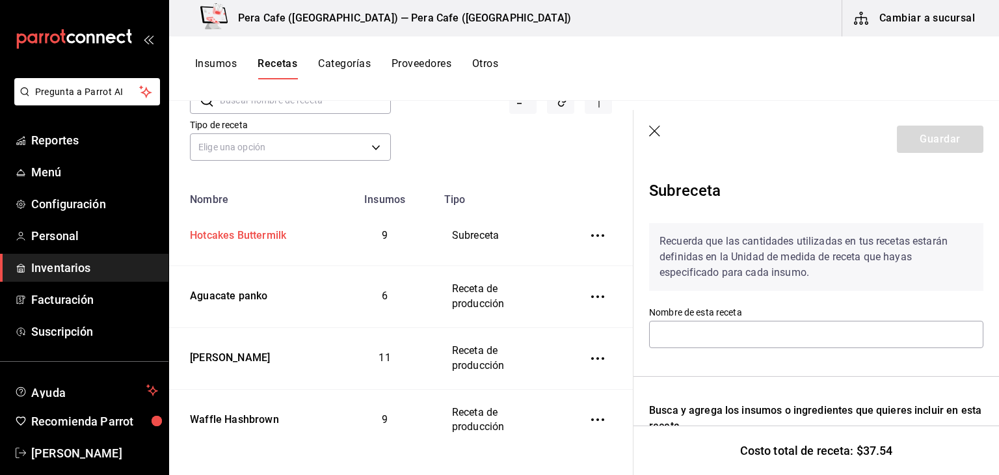
type input "Hotcakes Buttermilk"
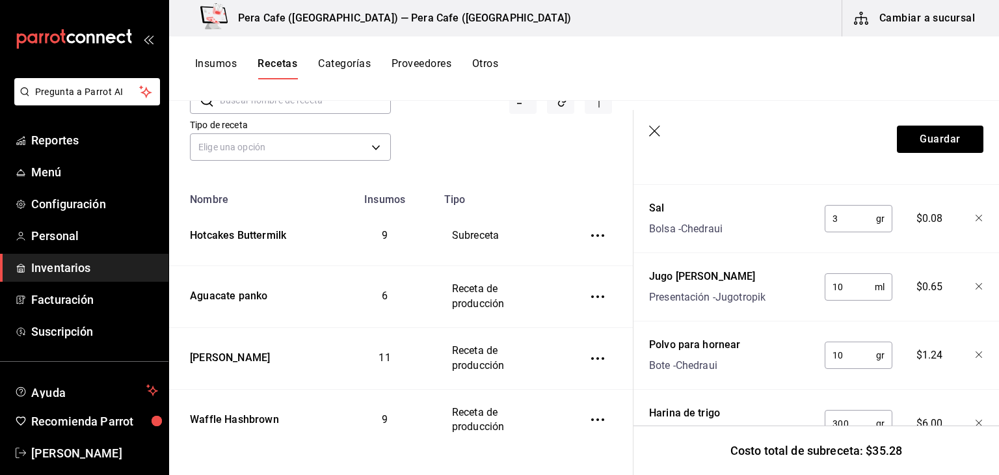
scroll to position [747, 0]
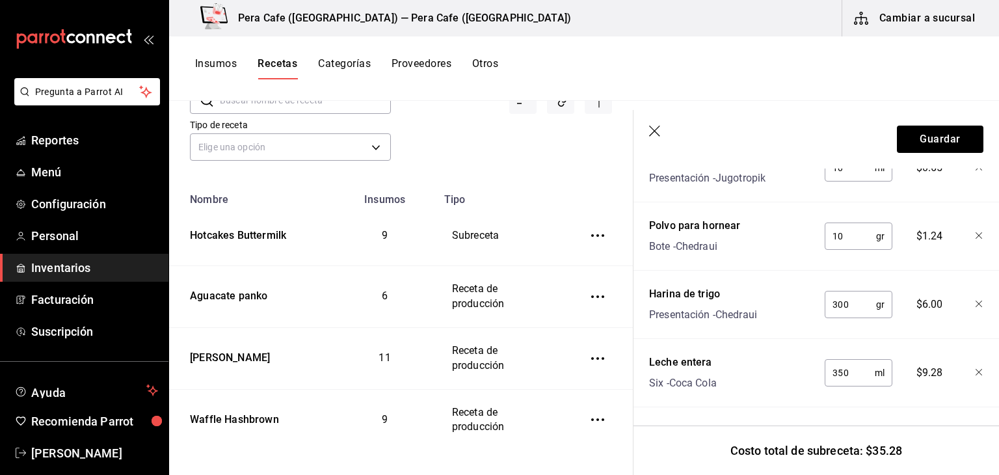
click at [983, 437] on div "Costo total de subreceta: $35.28" at bounding box center [817, 449] width 366 height 49
click at [654, 119] on header "Guardar" at bounding box center [817, 139] width 366 height 59
click at [654, 132] on icon "button" at bounding box center [655, 132] width 13 height 13
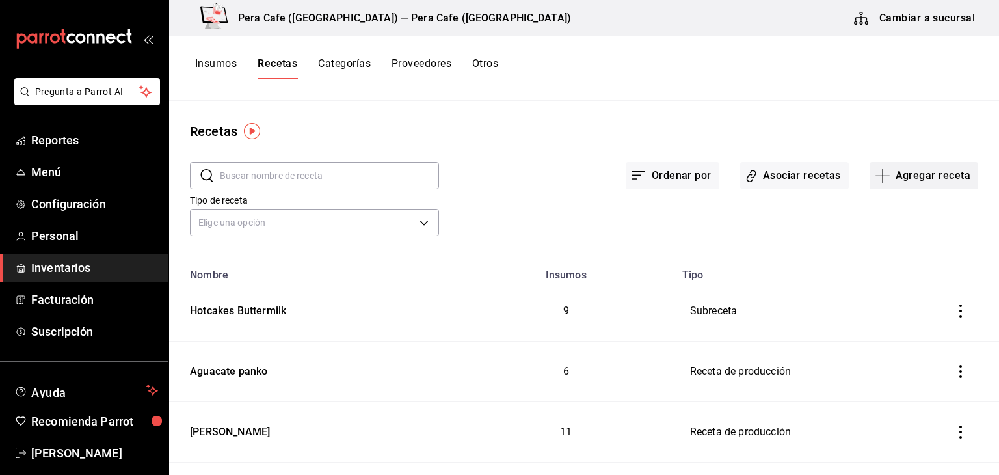
click at [919, 180] on button "Agregar receta" at bounding box center [924, 175] width 109 height 27
click at [876, 245] on span "Subreceta" at bounding box center [915, 246] width 109 height 14
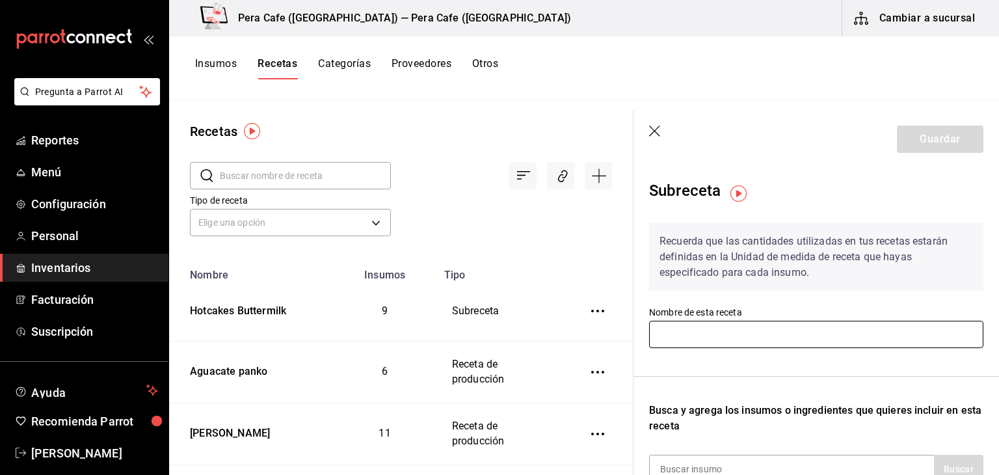
click at [746, 327] on input "text" at bounding box center [816, 334] width 334 height 27
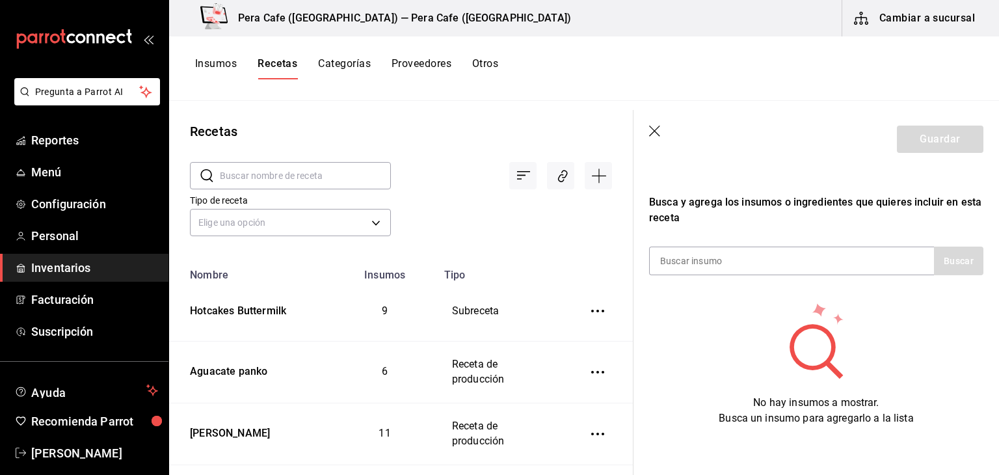
scroll to position [221, 0]
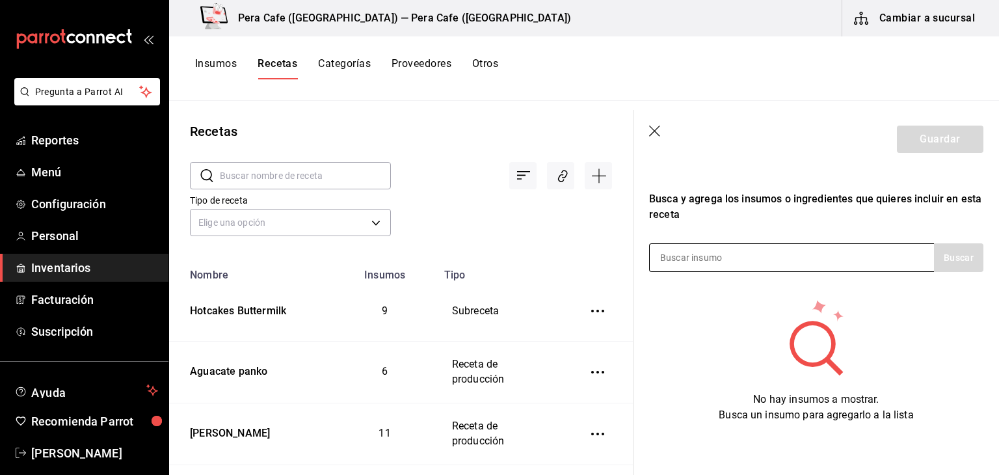
type input "hotcakes"
click at [680, 253] on input at bounding box center [715, 257] width 130 height 27
type input "hotcakes"
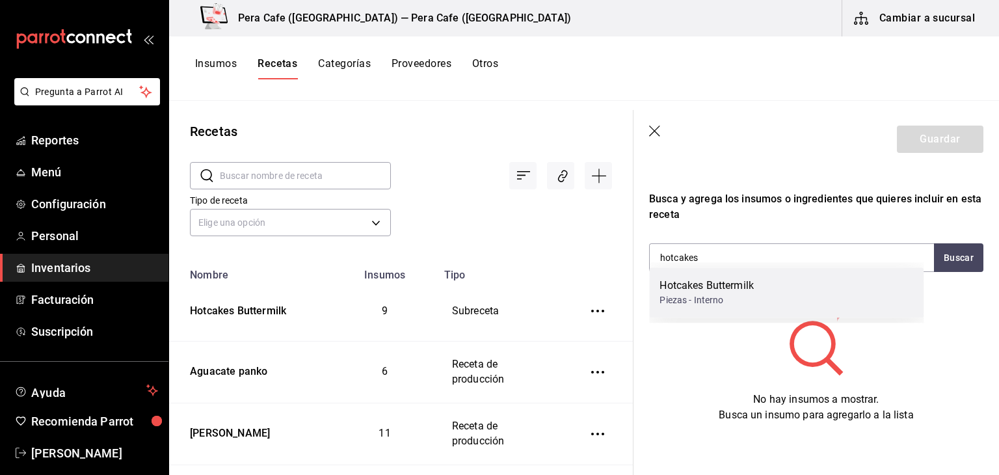
click at [705, 304] on div "Piezas - Interno" at bounding box center [707, 300] width 94 height 14
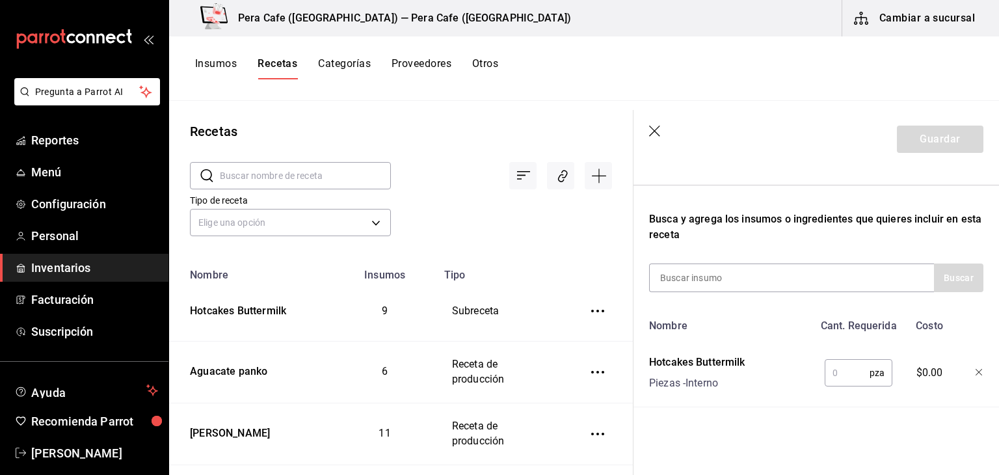
scroll to position [201, 0]
click at [845, 360] on input "text" at bounding box center [847, 373] width 45 height 26
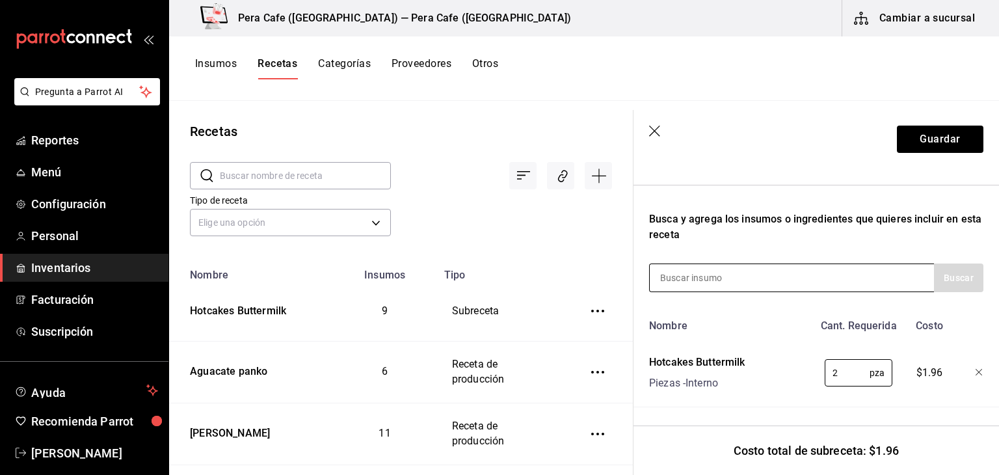
type input "2"
click at [742, 273] on input at bounding box center [715, 277] width 130 height 27
click at [782, 280] on div at bounding box center [791, 277] width 285 height 29
click at [964, 357] on div at bounding box center [970, 370] width 29 height 42
click at [976, 369] on icon "button" at bounding box center [980, 373] width 8 height 8
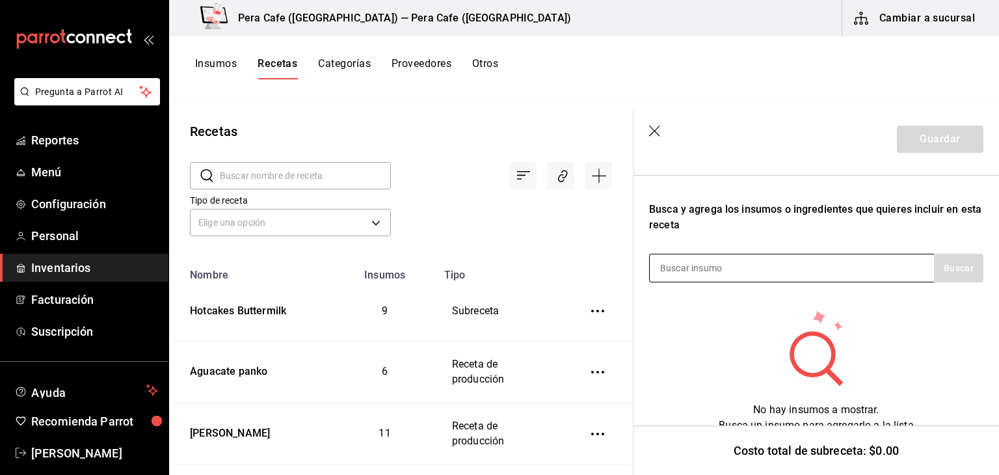
click at [711, 270] on input at bounding box center [715, 267] width 130 height 27
type input "h"
type input "aguaca"
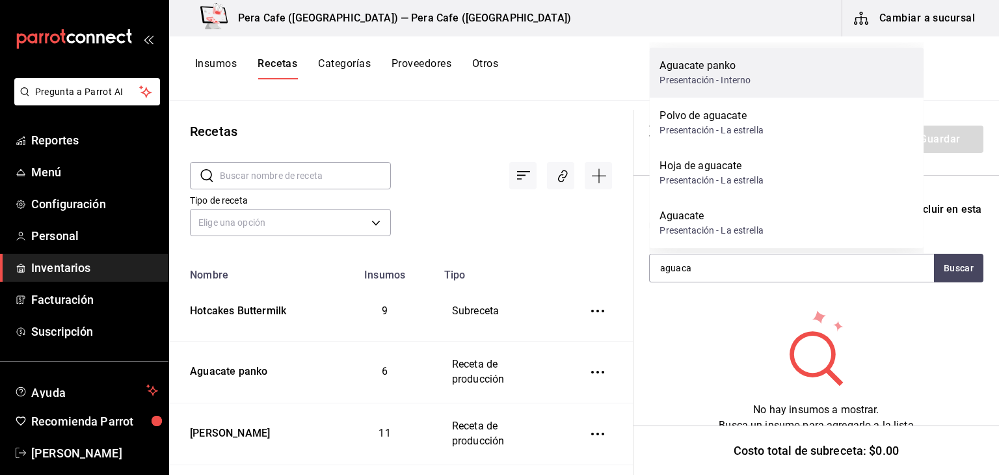
click at [712, 75] on div "Presentación - Interno" at bounding box center [705, 81] width 91 height 14
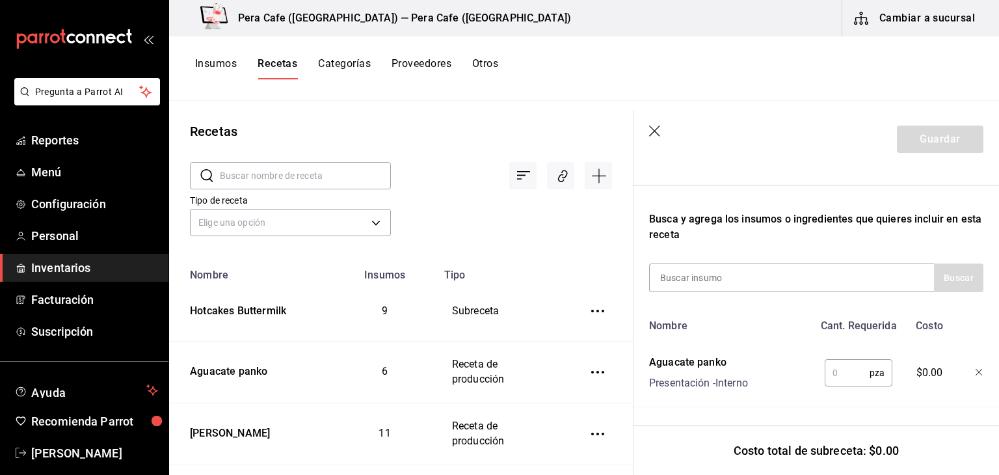
click at [848, 363] on input "text" at bounding box center [847, 373] width 45 height 26
type input "2"
click at [655, 129] on icon "button" at bounding box center [655, 132] width 13 height 13
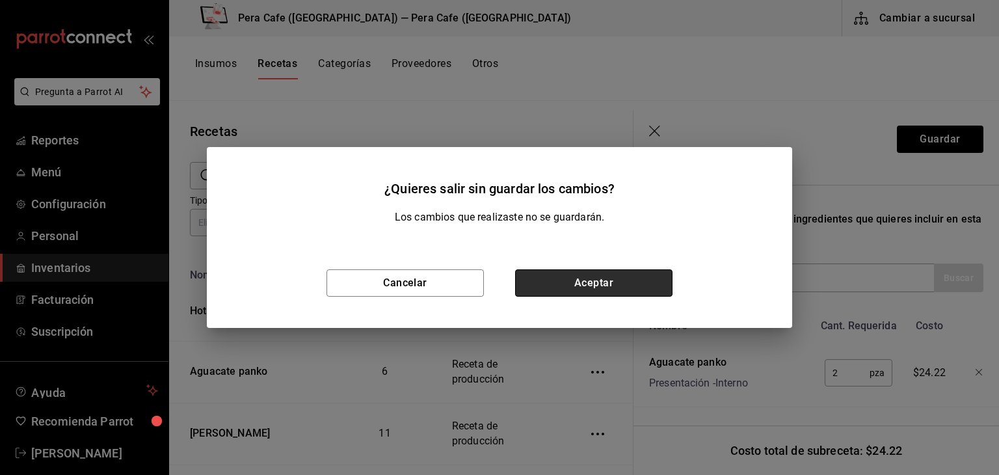
click at [597, 284] on button "Aceptar" at bounding box center [593, 282] width 157 height 27
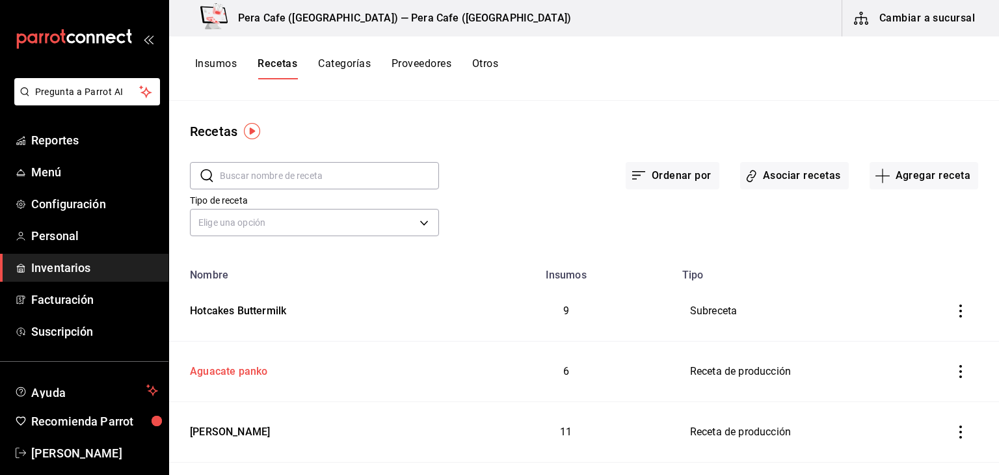
click at [243, 368] on div "Aguacate panko" at bounding box center [226, 369] width 83 height 20
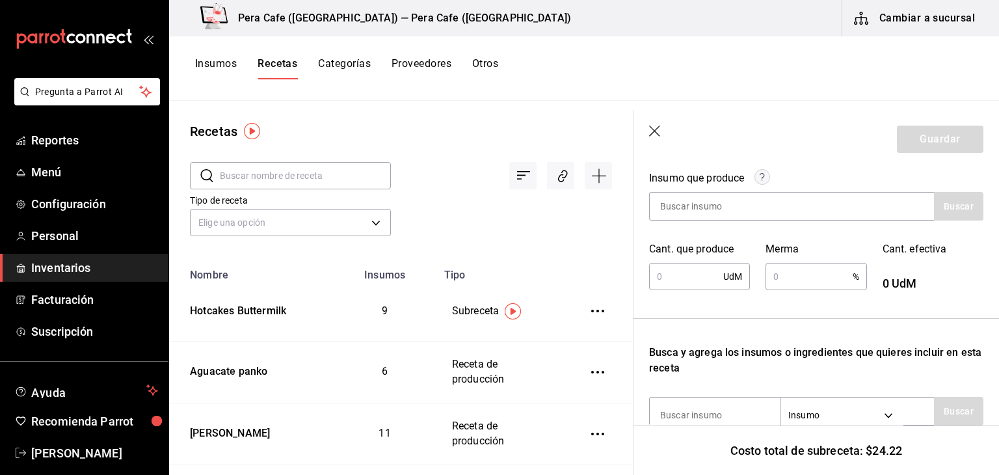
type input "Aguacate panko"
type input "10"
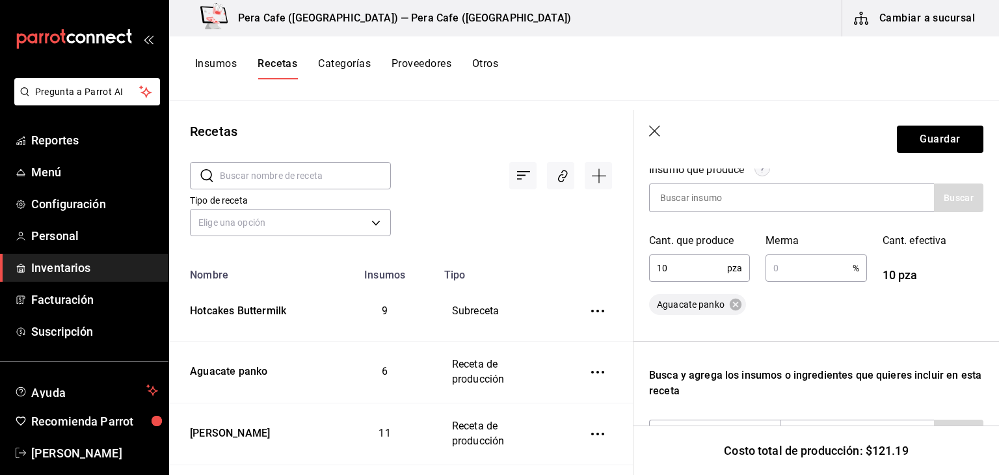
scroll to position [206, 0]
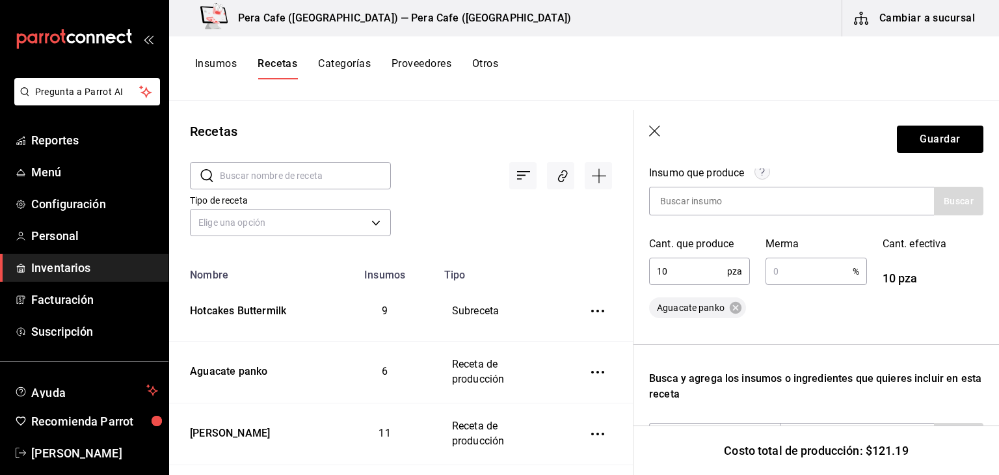
click at [661, 135] on icon "button" at bounding box center [655, 132] width 13 height 13
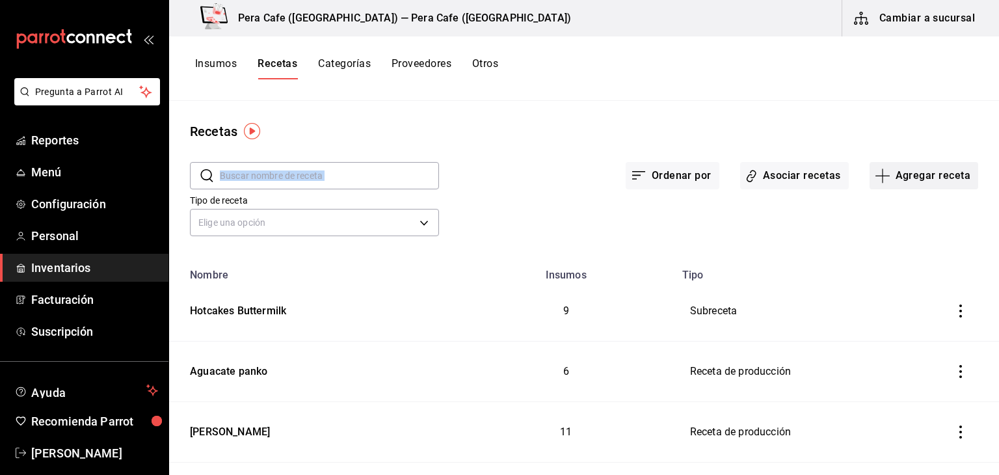
drag, startPoint x: 661, startPoint y: 135, endPoint x: 910, endPoint y: 175, distance: 252.3
click at [910, 175] on div "Recetas ​ ​ Ordenar por Asociar recetas Agregar receta Tipo de receta Elige una…" at bounding box center [584, 283] width 830 height 365
click at [900, 177] on button "Agregar receta" at bounding box center [924, 175] width 109 height 27
click at [880, 243] on span "Subreceta" at bounding box center [915, 246] width 109 height 14
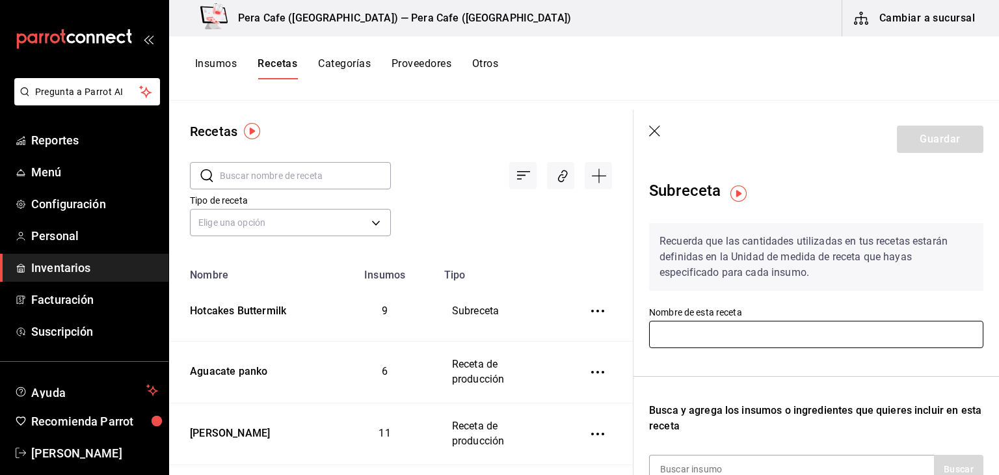
click at [697, 333] on input "text" at bounding box center [816, 334] width 334 height 27
type input "pambazo aguacate"
click at [981, 303] on div "Subreceta Recuerda que las cantidades utilizadas en tus recetas estarán definid…" at bounding box center [817, 427] width 366 height 518
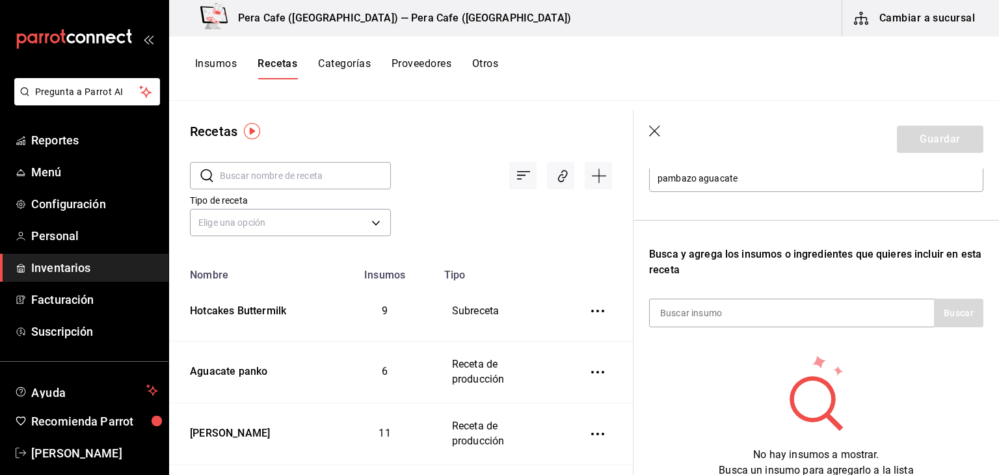
scroll to position [151, 0]
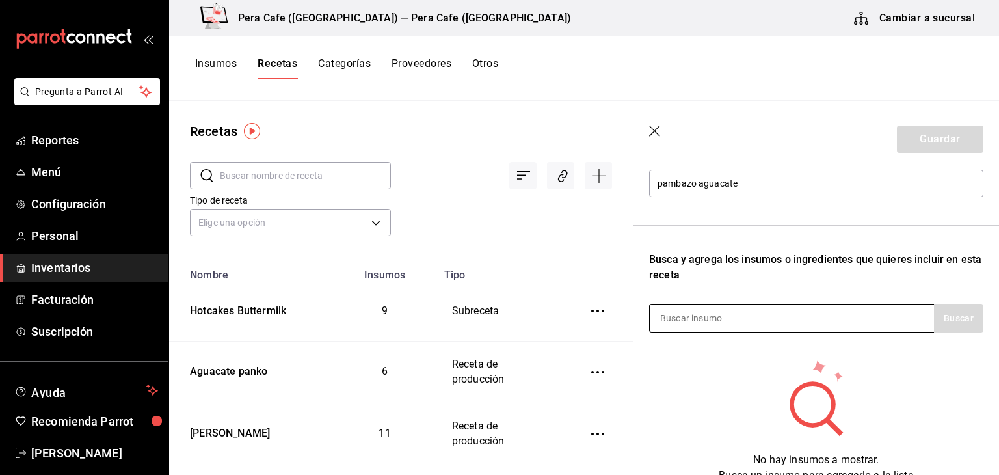
click at [712, 312] on input at bounding box center [715, 317] width 130 height 27
type input "aguacate"
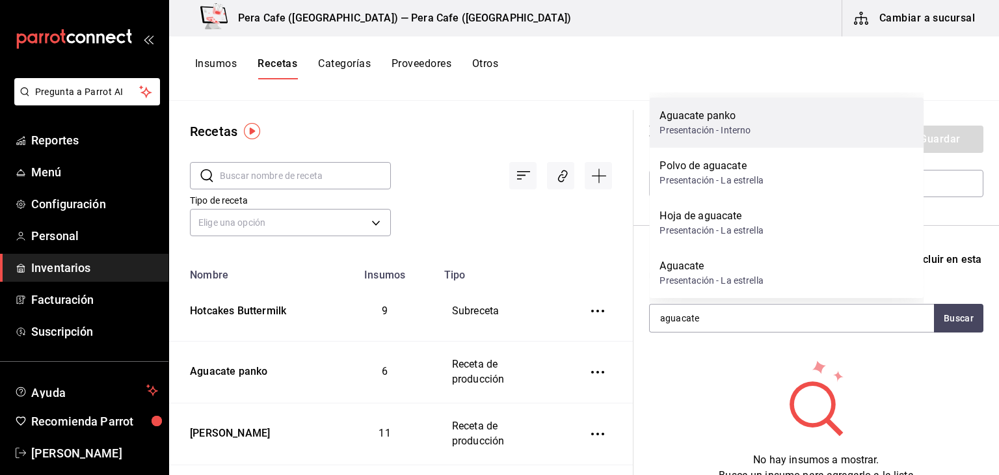
click at [729, 127] on div "Presentación - Interno" at bounding box center [705, 131] width 91 height 14
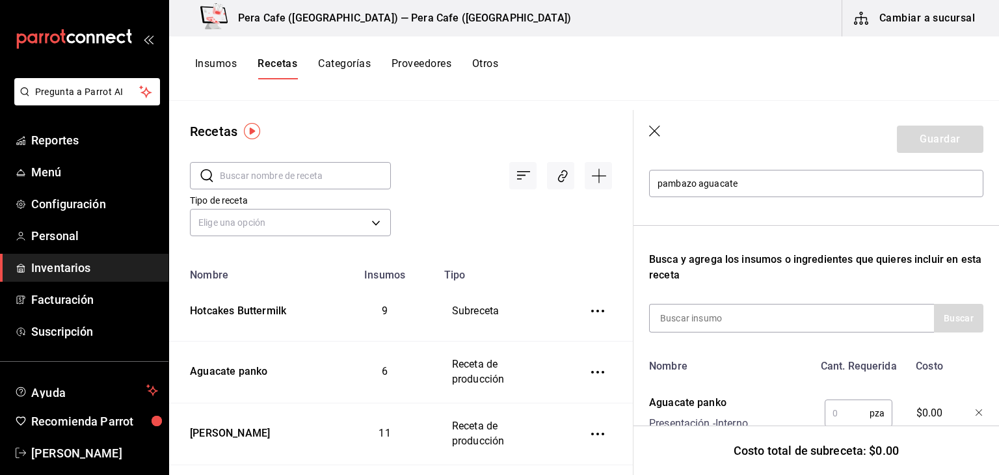
scroll to position [201, 0]
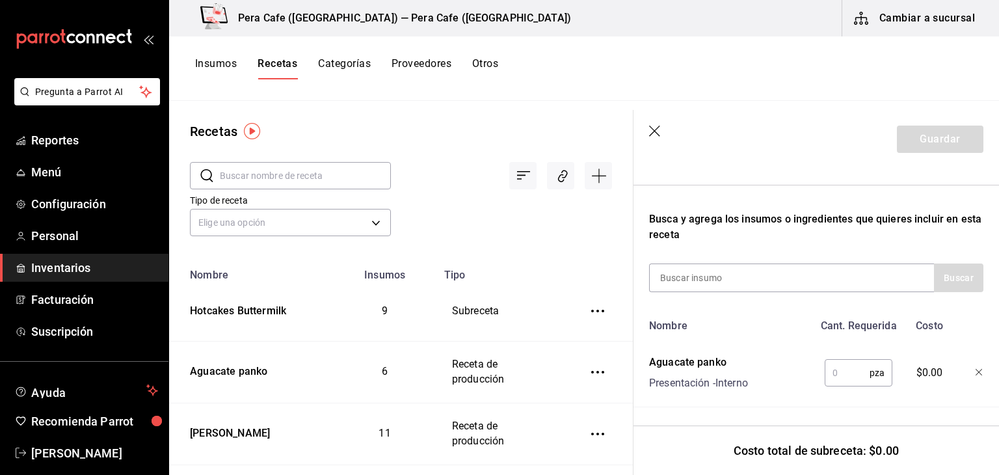
click at [857, 362] on input "text" at bounding box center [847, 373] width 45 height 26
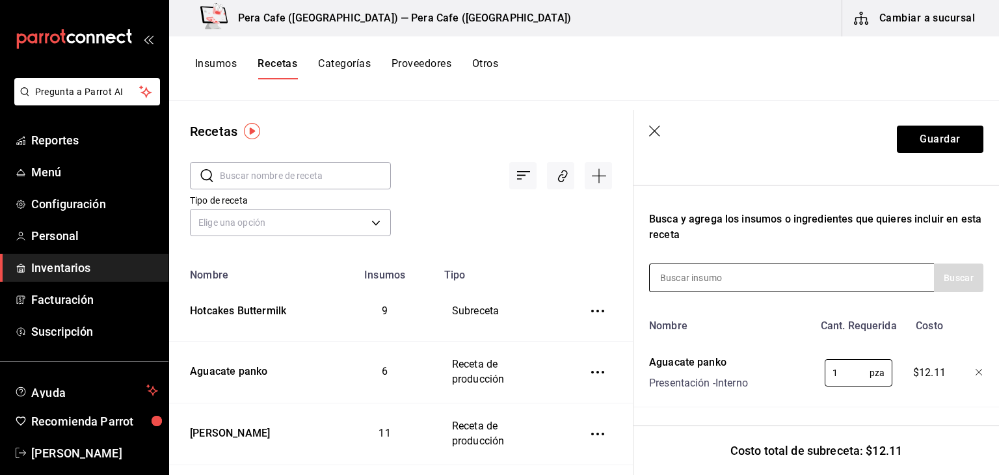
type input "1"
click at [687, 275] on input at bounding box center [715, 277] width 130 height 27
type input "p"
type input "pan"
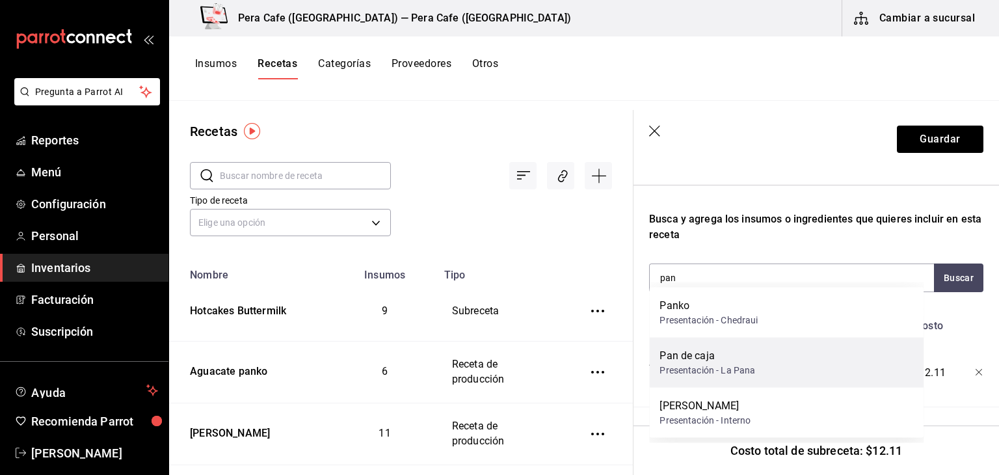
click at [703, 362] on div "Pan de caja" at bounding box center [708, 356] width 96 height 16
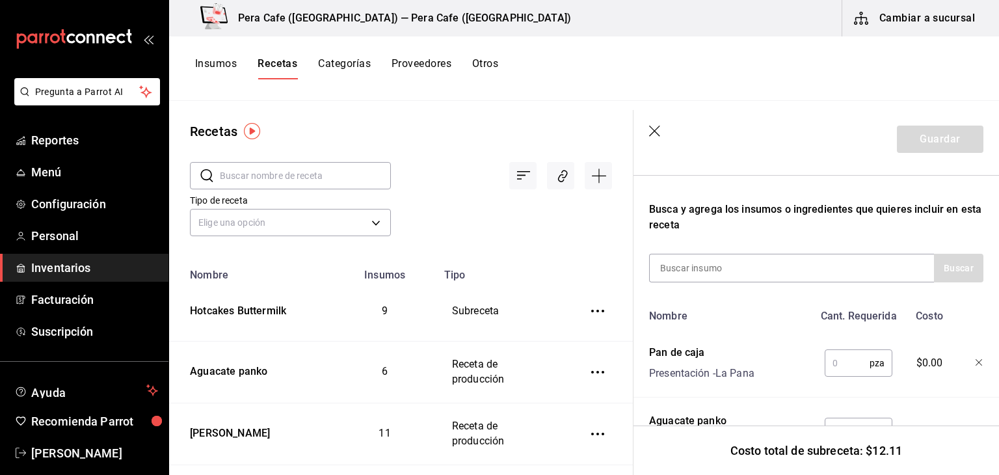
scroll to position [269, 0]
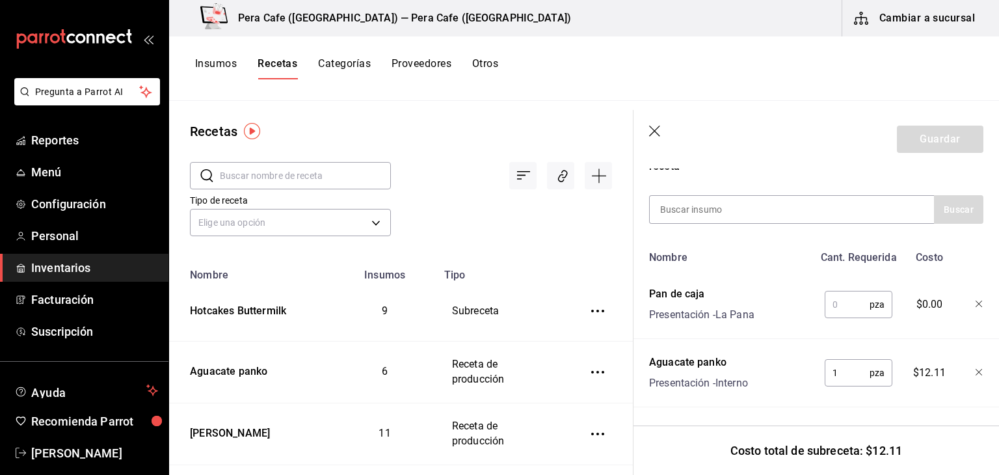
click at [850, 295] on input "text" at bounding box center [847, 304] width 45 height 26
type input "2"
click at [718, 204] on input at bounding box center [715, 209] width 130 height 27
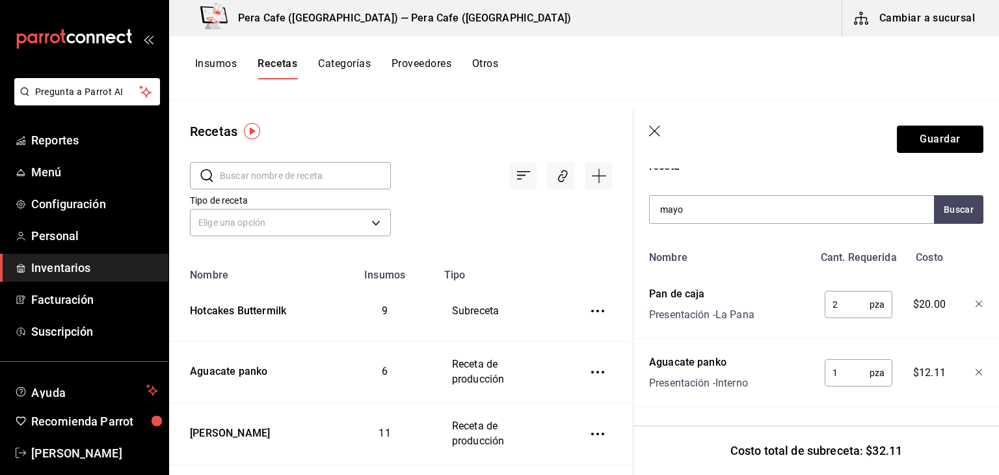
type input "mayo"
click at [654, 126] on icon "button" at bounding box center [655, 132] width 13 height 13
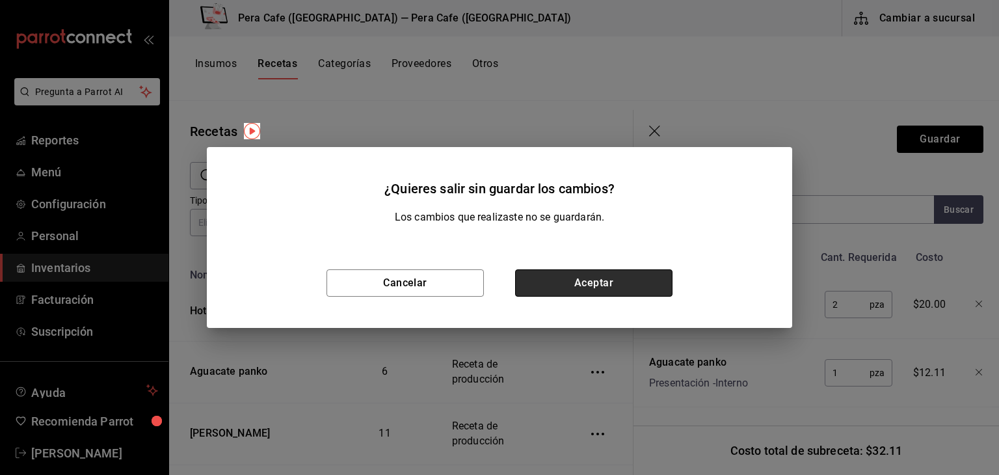
click at [552, 275] on button "Aceptar" at bounding box center [593, 282] width 157 height 27
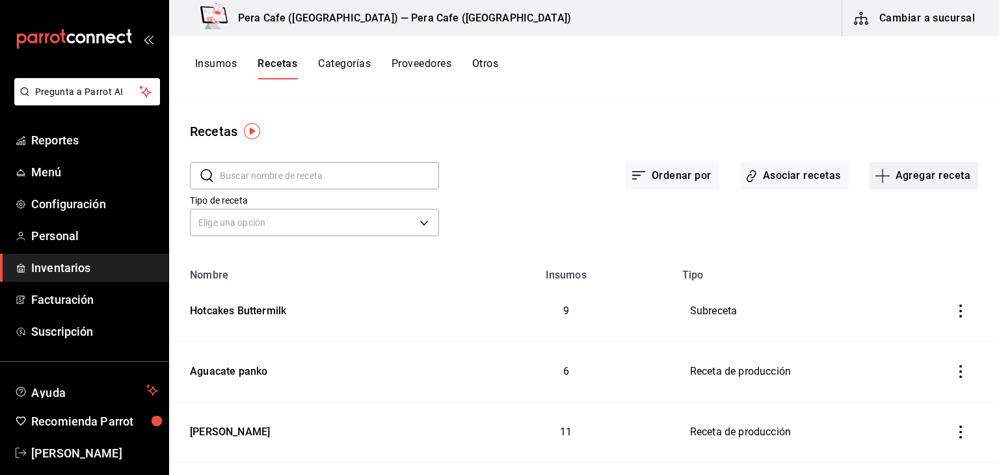
click at [921, 174] on button "Agregar receta" at bounding box center [924, 175] width 109 height 27
click at [710, 220] on div at bounding box center [499, 237] width 999 height 475
click at [213, 64] on button "Insumos" at bounding box center [216, 68] width 42 height 22
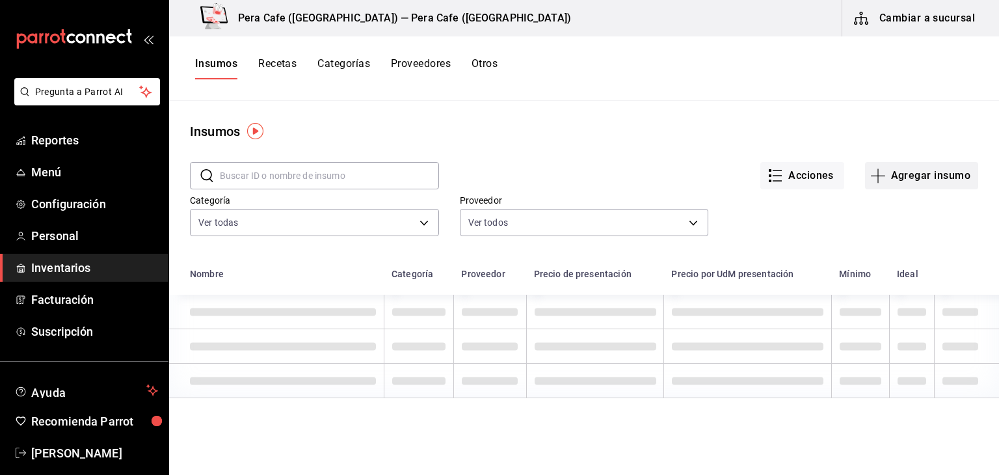
click at [900, 170] on button "Agregar insumo" at bounding box center [921, 175] width 113 height 27
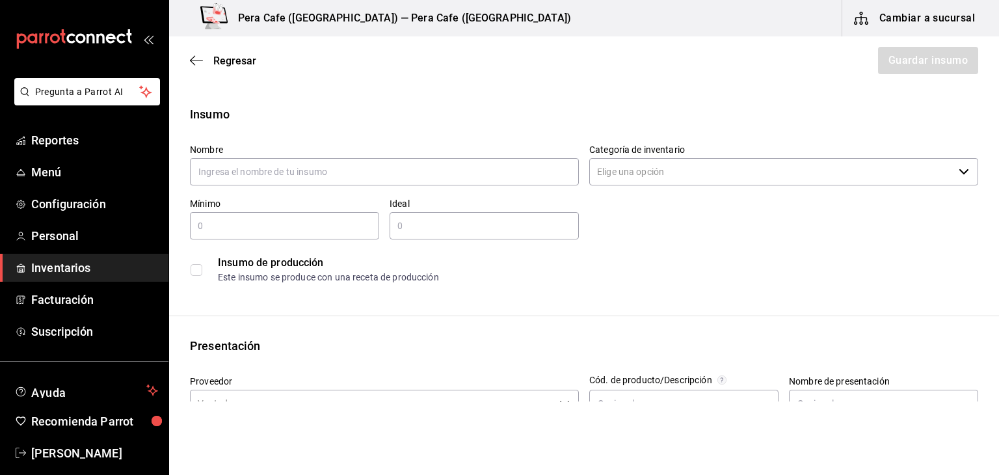
click at [186, 54] on div "Regresar Guardar insumo" at bounding box center [584, 60] width 830 height 48
click at [200, 61] on icon "button" at bounding box center [196, 61] width 13 height 12
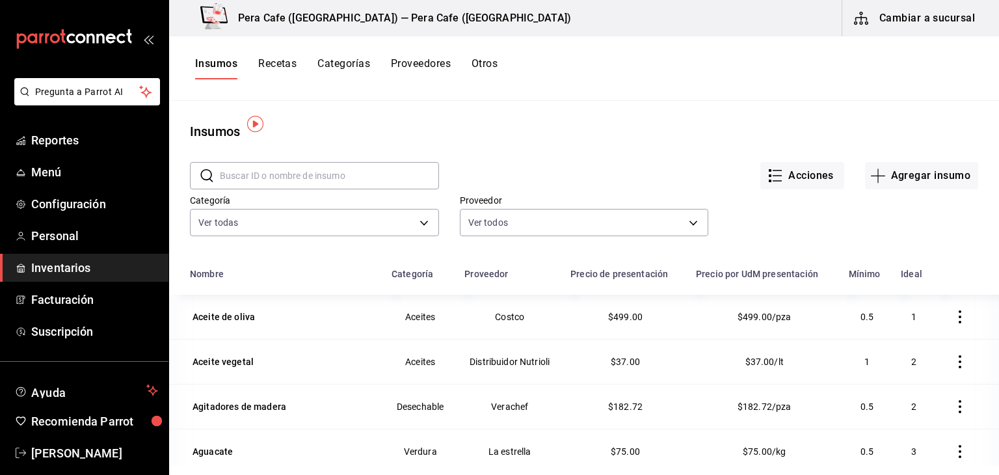
scroll to position [19, 0]
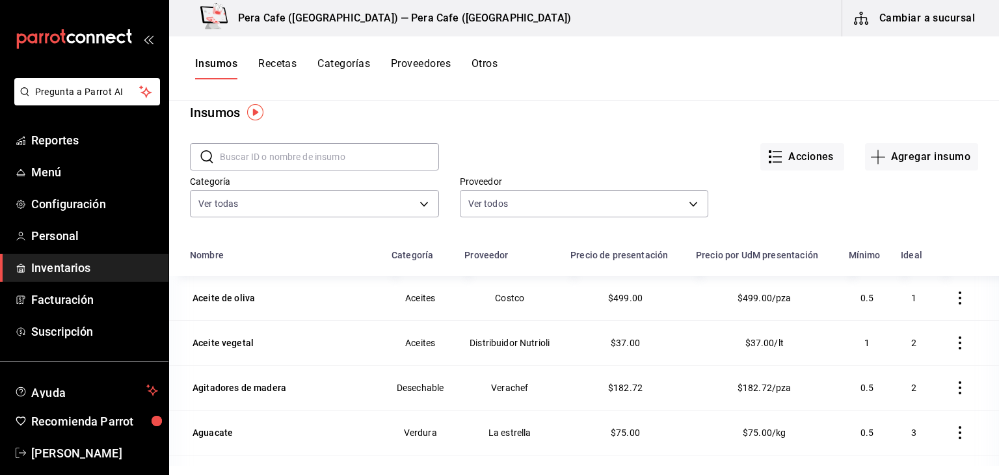
click at [310, 161] on input "text" at bounding box center [329, 157] width 219 height 26
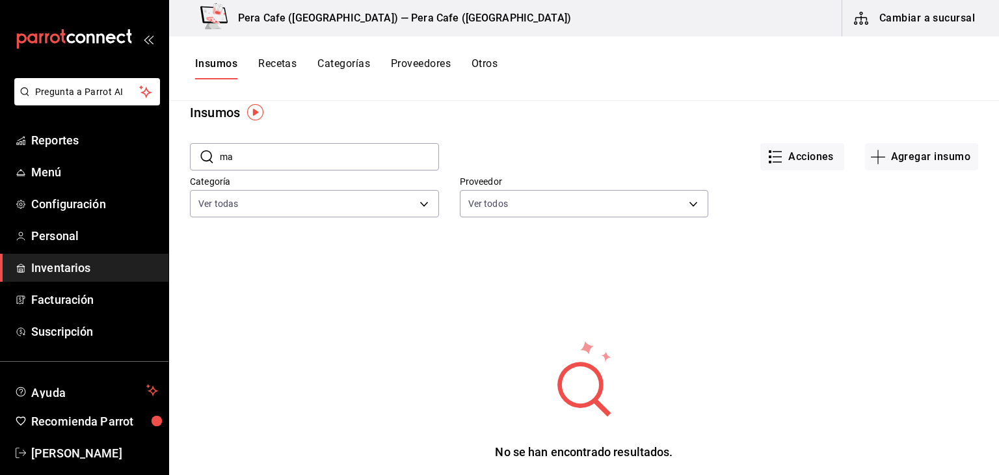
type input "m"
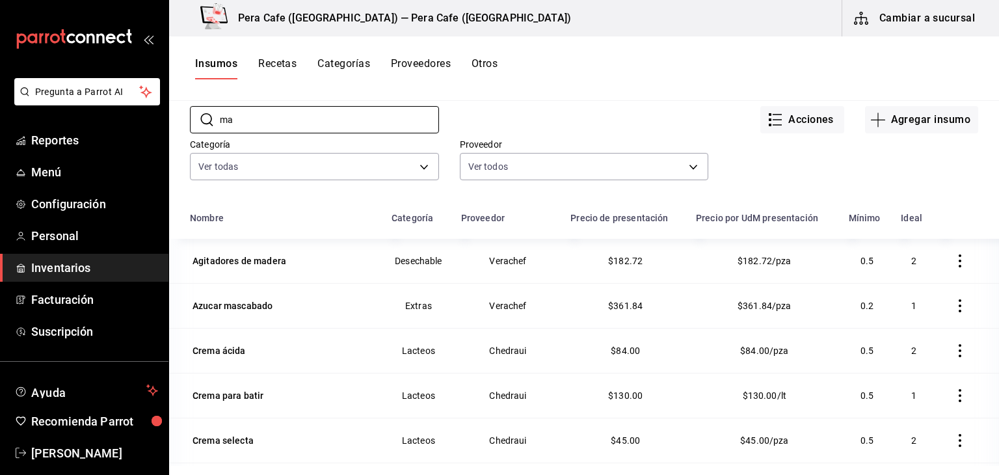
scroll to position [40, 0]
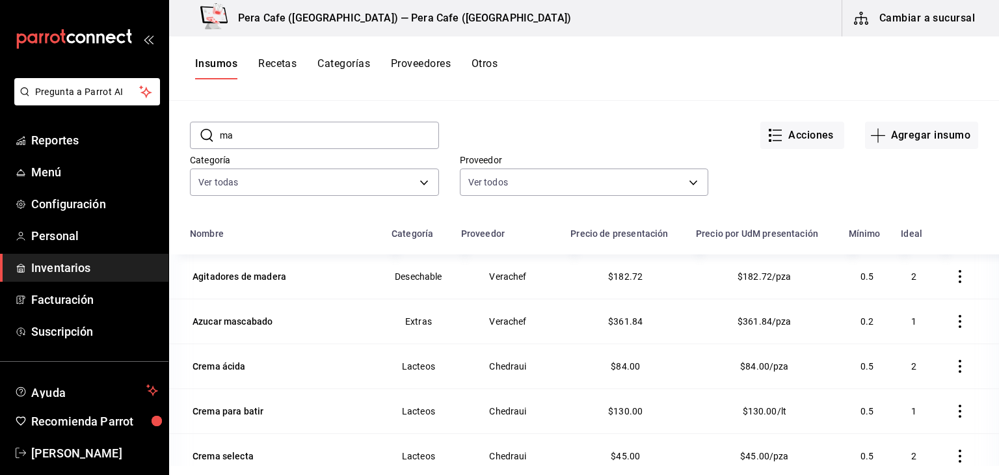
type input "m"
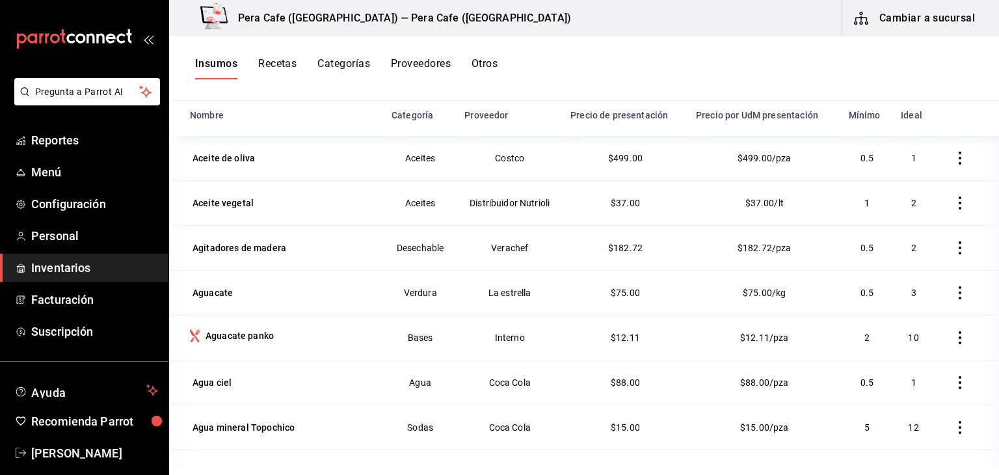
scroll to position [159, 0]
